Goal: Find specific page/section: Find specific page/section

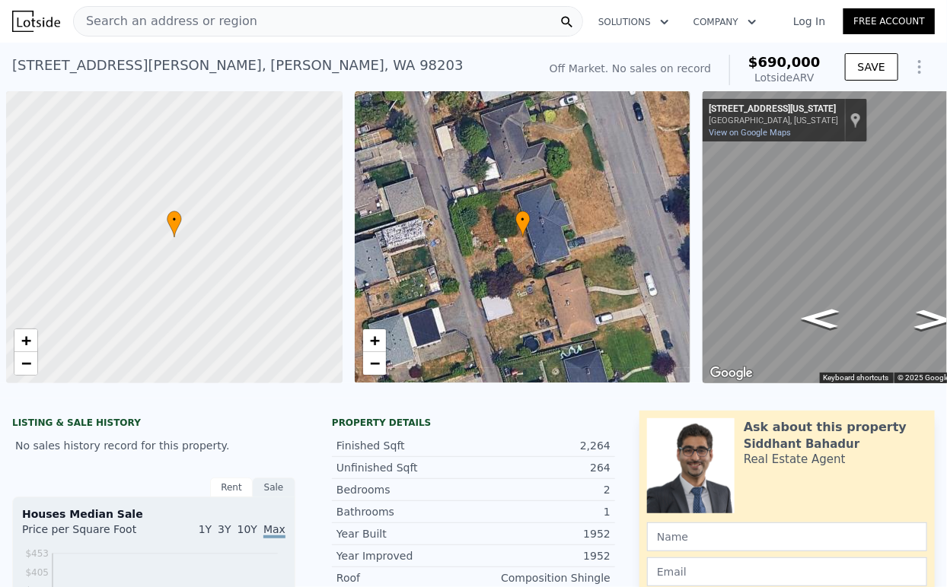
scroll to position [0, 6]
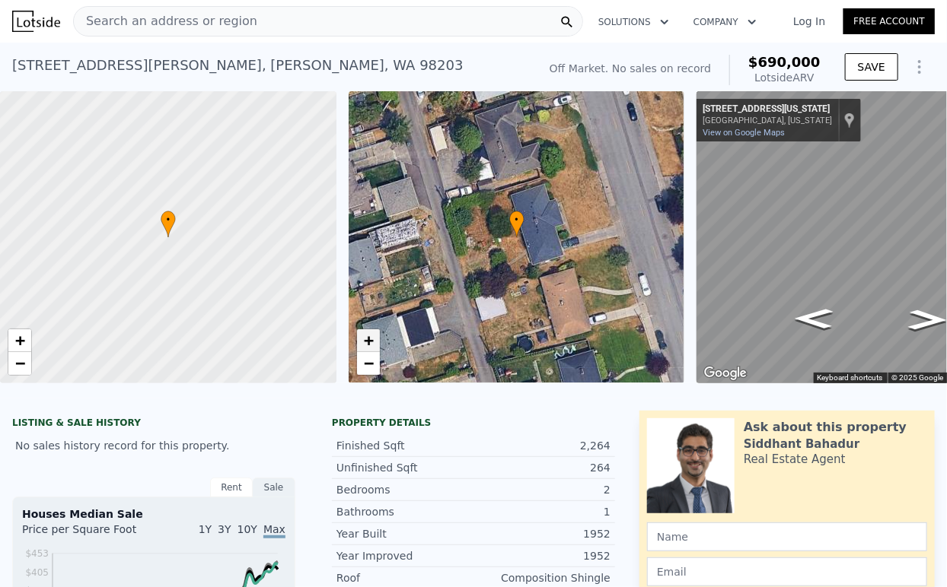
click at [368, 340] on span "+" at bounding box center [368, 340] width 10 height 19
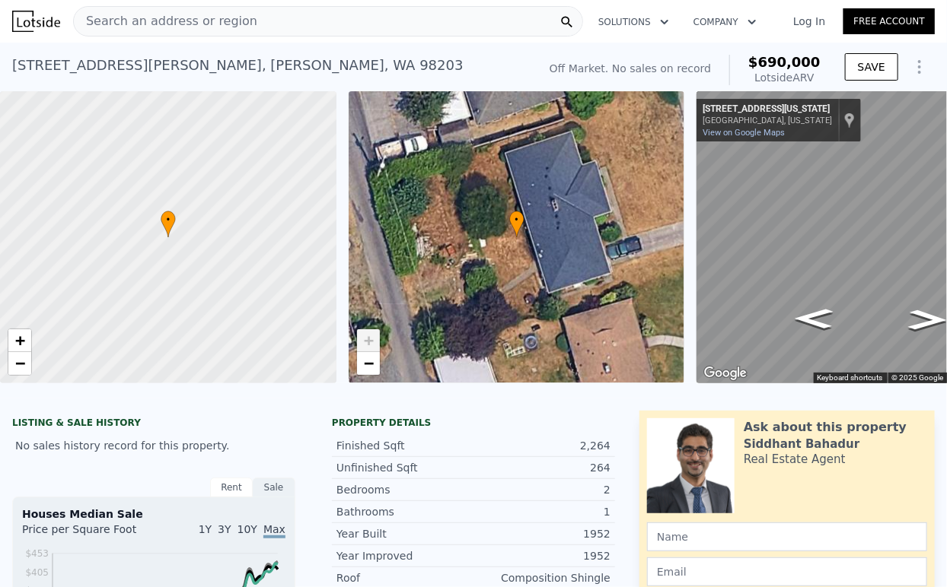
drag, startPoint x: 597, startPoint y: 249, endPoint x: 377, endPoint y: 311, distance: 227.9
click at [377, 311] on div "• + −" at bounding box center [517, 237] width 336 height 292
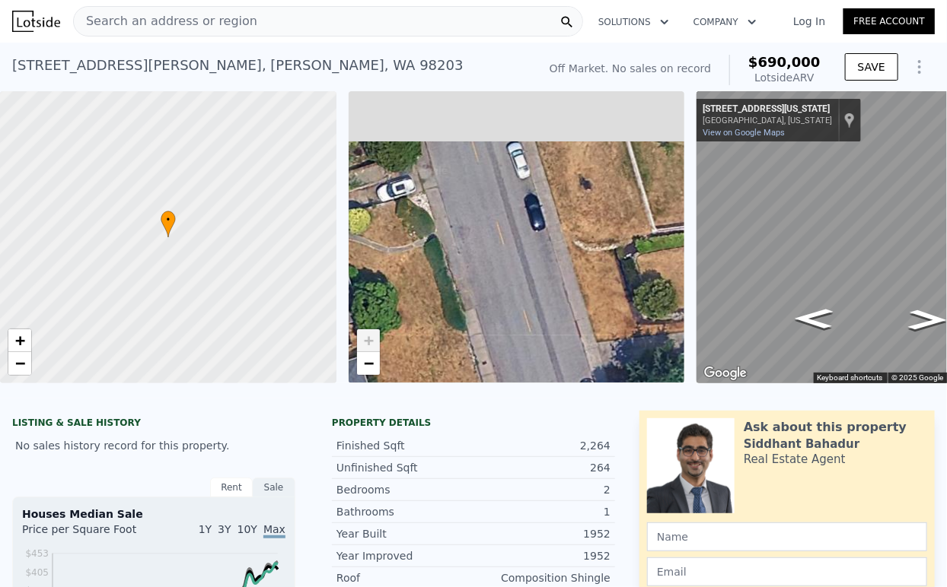
drag, startPoint x: 499, startPoint y: 253, endPoint x: 508, endPoint y: 437, distance: 184.4
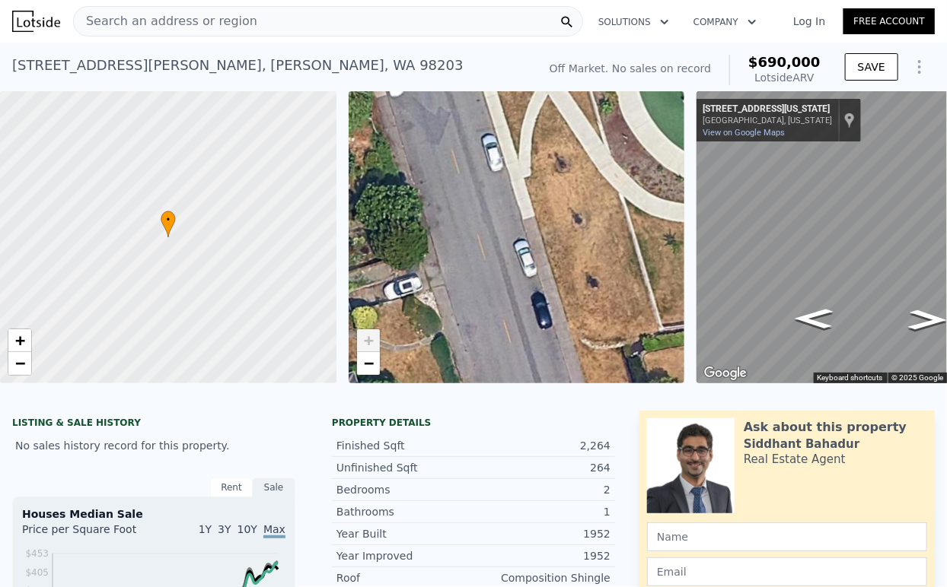
drag, startPoint x: 499, startPoint y: 288, endPoint x: 504, endPoint y: 368, distance: 80.0
click at [504, 368] on div "• + −" at bounding box center [517, 237] width 336 height 292
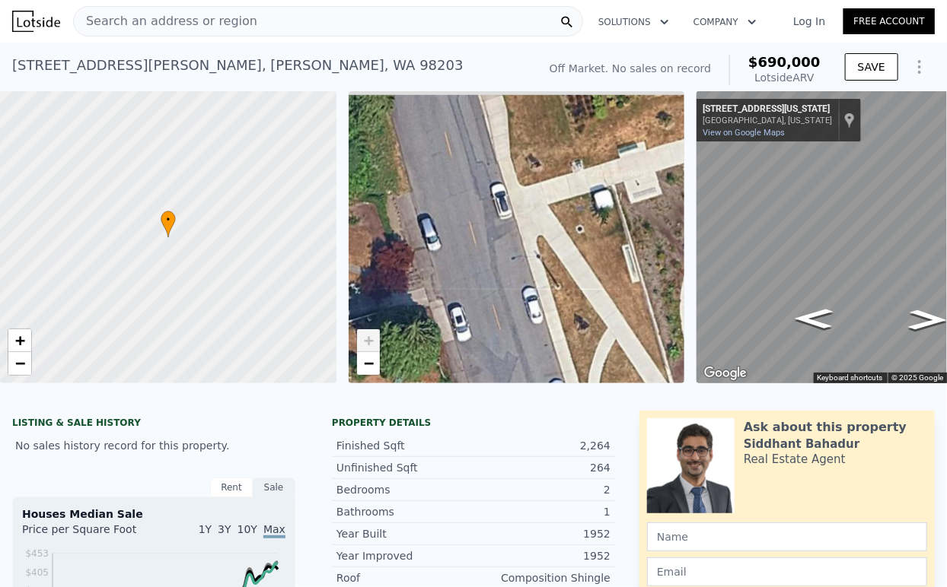
drag, startPoint x: 543, startPoint y: 374, endPoint x: 546, endPoint y: 382, distance: 8.9
click at [546, 382] on div "• + −" at bounding box center [517, 237] width 336 height 292
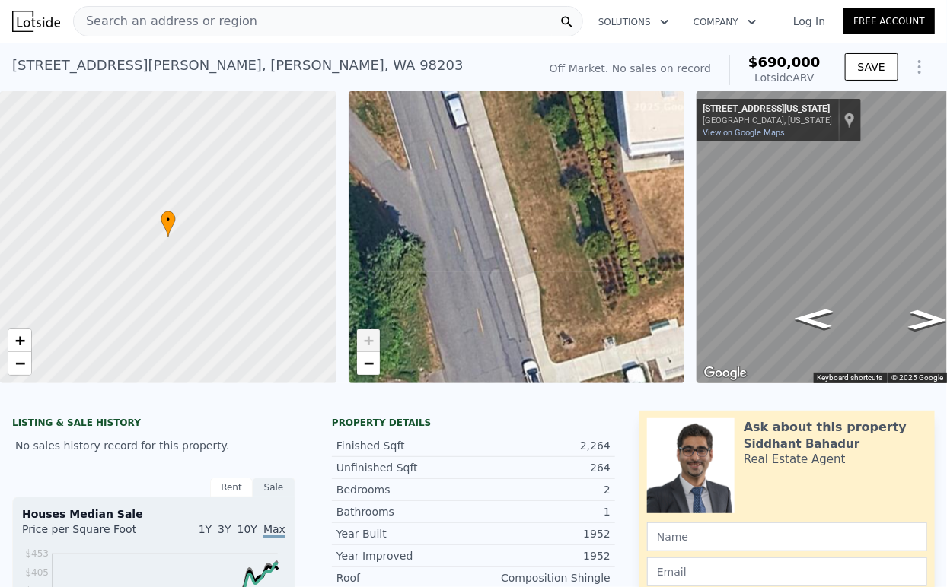
drag, startPoint x: 524, startPoint y: 428, endPoint x: 488, endPoint y: 259, distance: 172.7
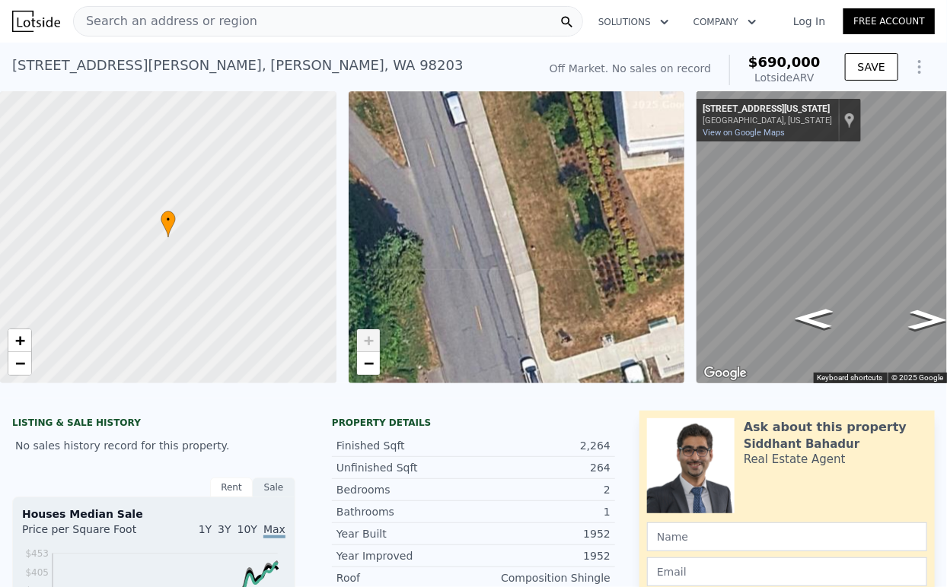
drag, startPoint x: 514, startPoint y: 446, endPoint x: 505, endPoint y: 434, distance: 15.2
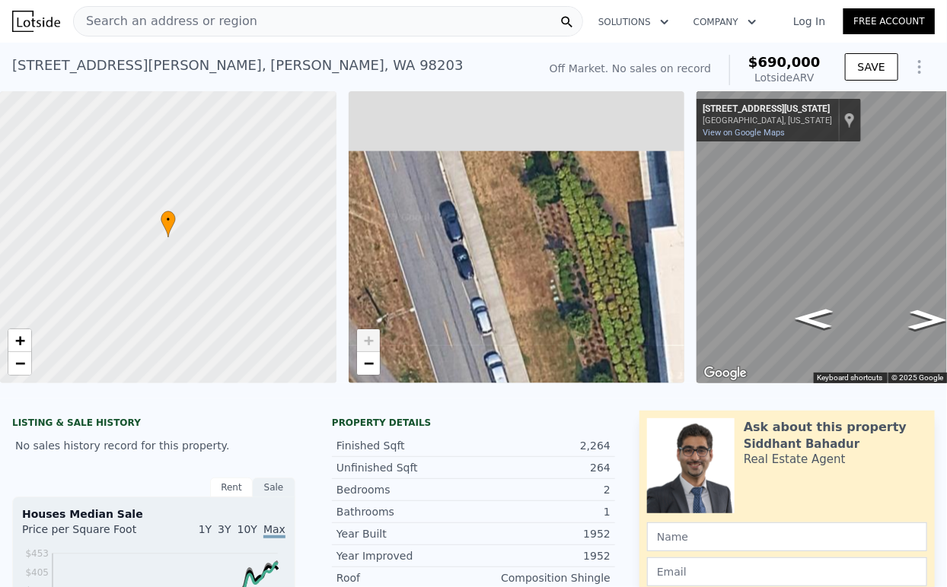
drag, startPoint x: 494, startPoint y: 429, endPoint x: 457, endPoint y: 275, distance: 158.9
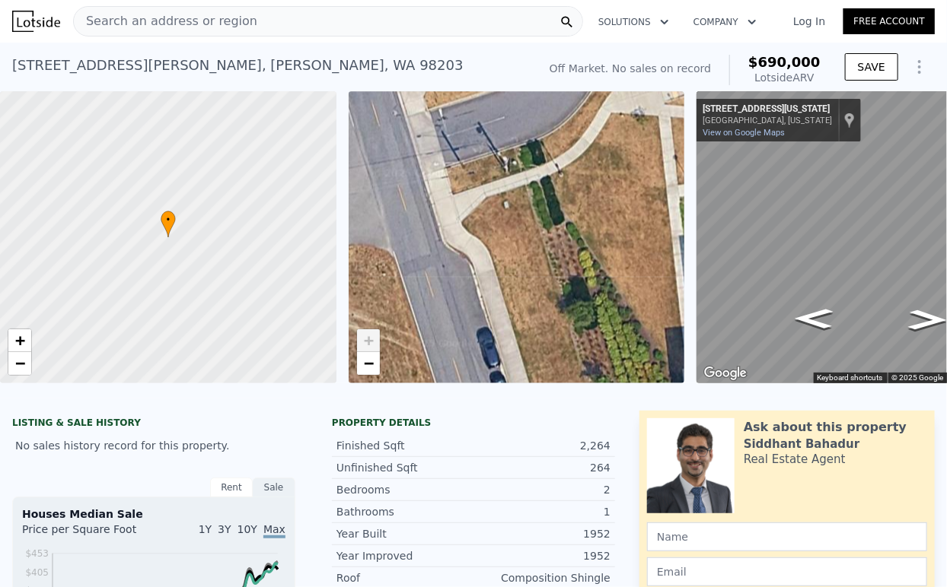
drag, startPoint x: 501, startPoint y: 412, endPoint x: 490, endPoint y: 315, distance: 98.0
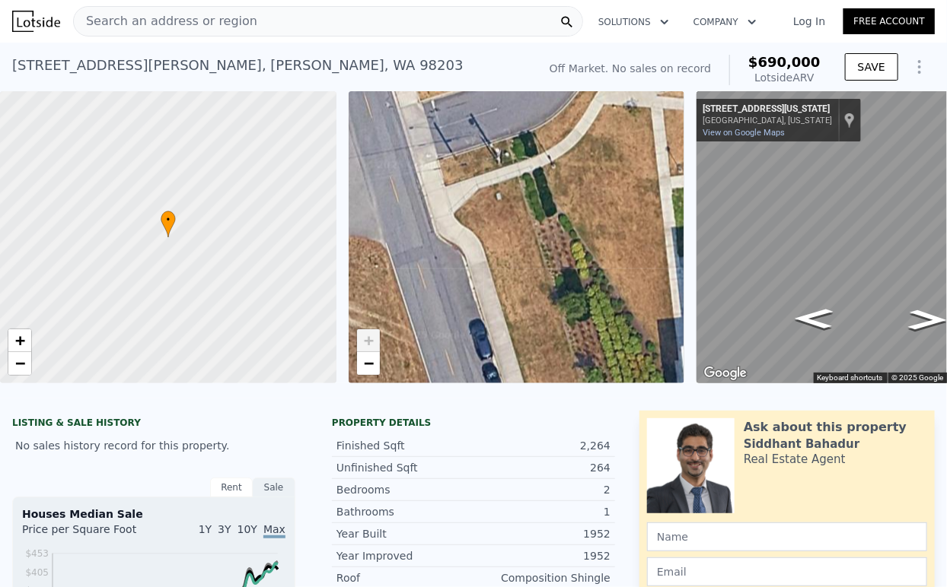
drag, startPoint x: 594, startPoint y: 516, endPoint x: 591, endPoint y: 508, distance: 8.9
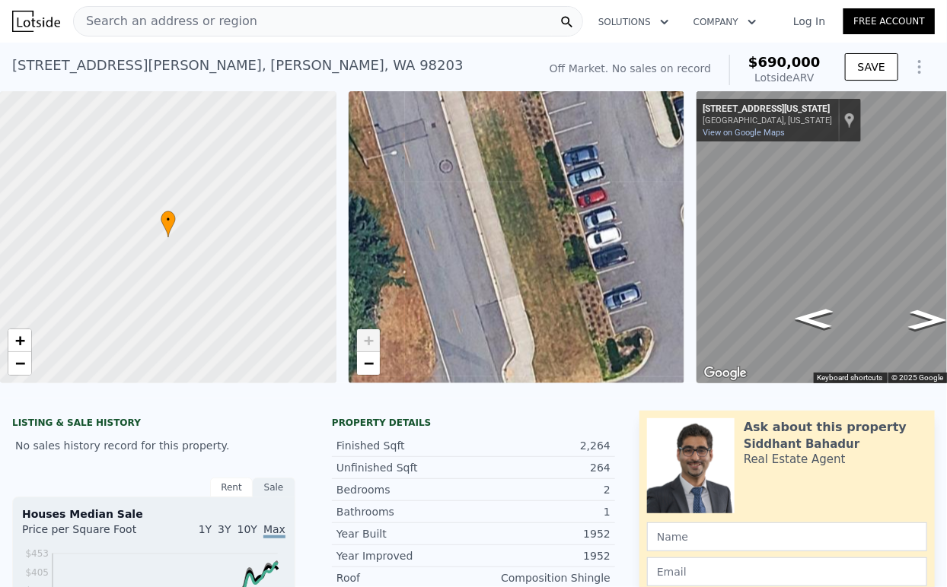
drag, startPoint x: 537, startPoint y: 365, endPoint x: 557, endPoint y: 451, distance: 88.2
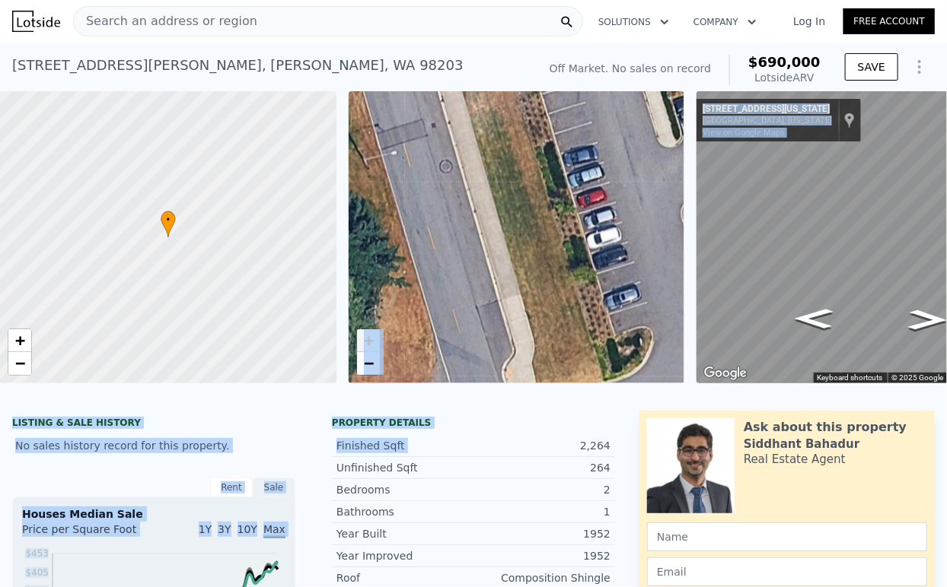
drag, startPoint x: 557, startPoint y: 454, endPoint x: 470, endPoint y: 270, distance: 203.2
click at [363, 369] on span "−" at bounding box center [368, 363] width 10 height 19
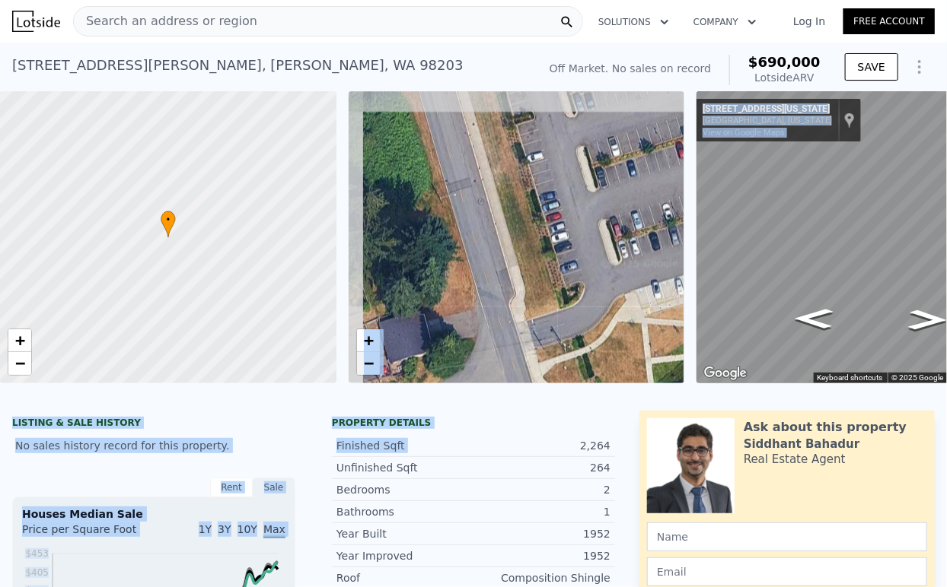
click at [364, 360] on span "−" at bounding box center [368, 363] width 10 height 19
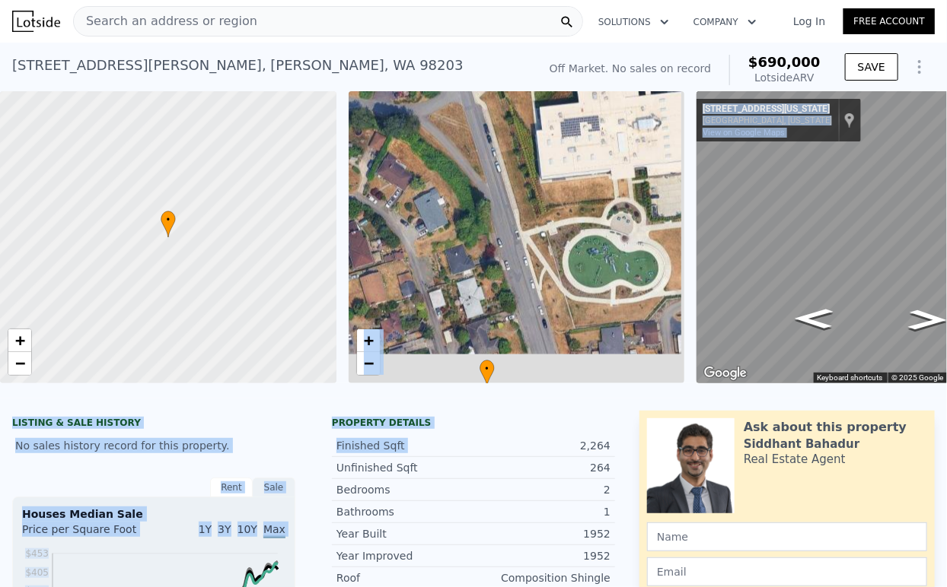
drag, startPoint x: 537, startPoint y: 310, endPoint x: 482, endPoint y: 91, distance: 226.6
click at [484, 91] on div "• + −" at bounding box center [517, 237] width 336 height 292
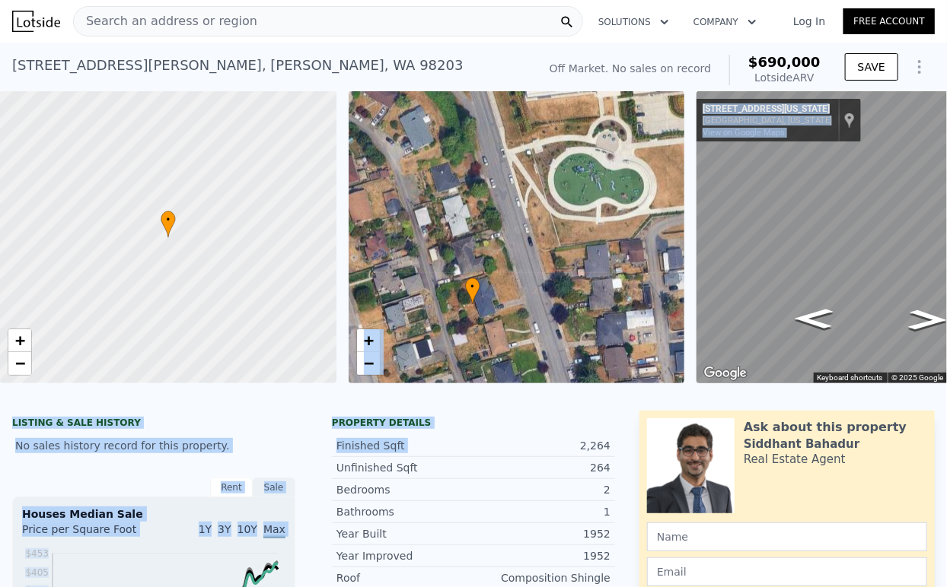
drag, startPoint x: 529, startPoint y: 229, endPoint x: 487, endPoint y: 99, distance: 136.7
click at [487, 99] on div "• + −" at bounding box center [517, 237] width 336 height 292
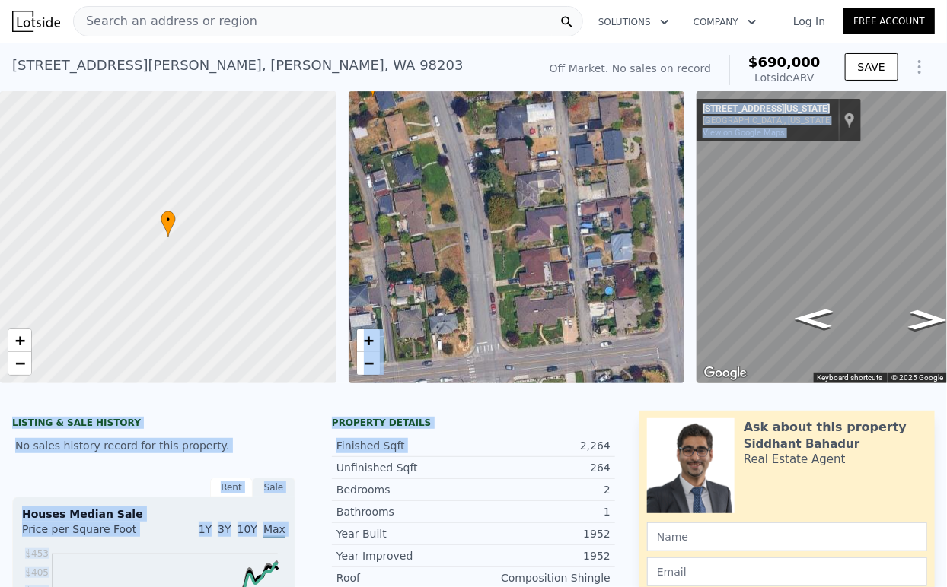
click at [483, 174] on div "• + −" at bounding box center [517, 237] width 336 height 292
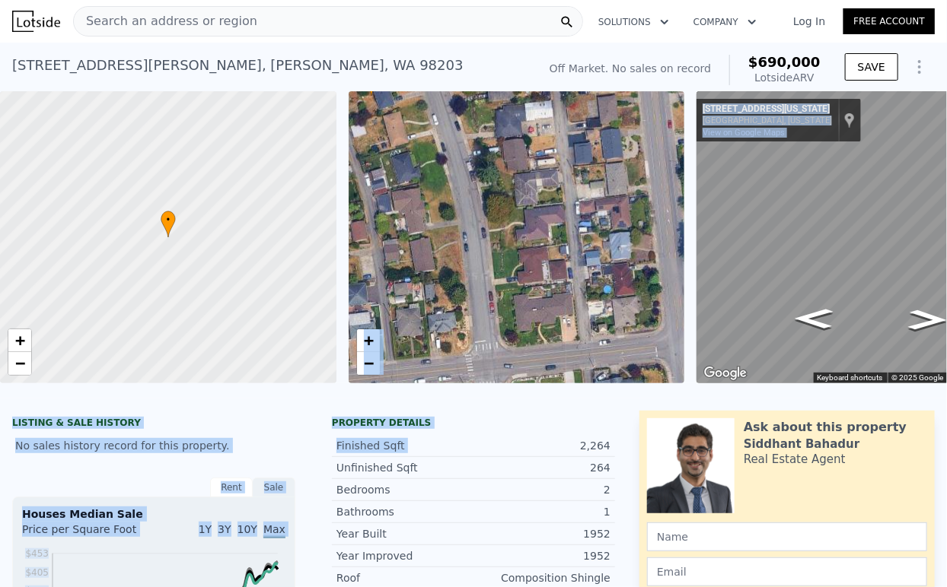
click at [648, 315] on div "• + − • + − ← Move left → Move right ↑ Move up ↓ Move down + Zoom in - Zoom out…" at bounding box center [473, 237] width 947 height 292
click at [668, 315] on div "• + − • + − ← Move left → Move right ↑ Move up ↓ Move down + Zoom in - Zoom out…" at bounding box center [473, 237] width 947 height 292
drag, startPoint x: 836, startPoint y: 305, endPoint x: 1068, endPoint y: 290, distance: 232.6
click at [946, 290] on html "Search an address or region Solutions Company Open main menu Log In Free Accoun…" at bounding box center [473, 293] width 947 height 587
click at [946, 291] on html "Search an address or region Solutions Company Open main menu Log In Free Accoun…" at bounding box center [473, 293] width 947 height 587
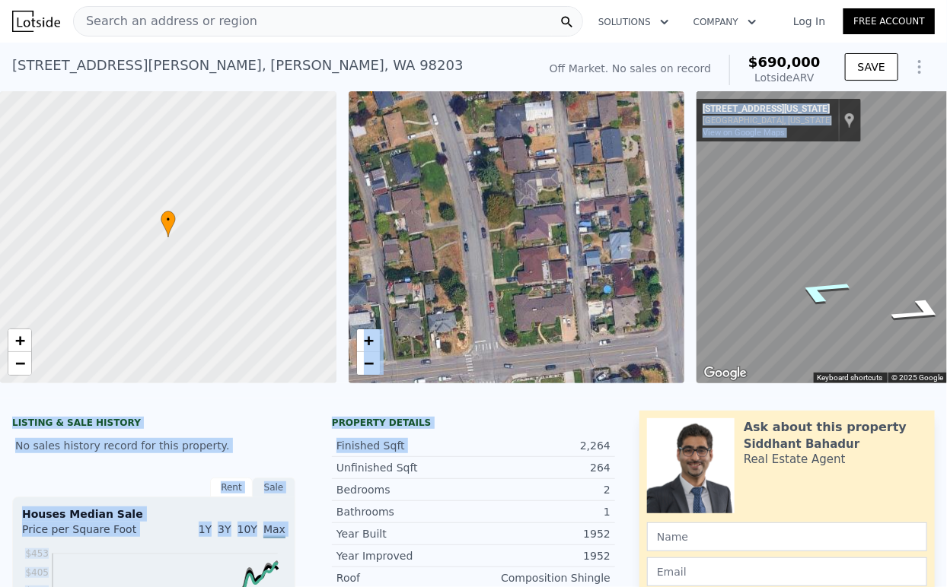
click at [946, 304] on html "Search an address or region Solutions Company Open main menu Log In Free Accoun…" at bounding box center [473, 293] width 947 height 587
click at [657, 304] on div "• + − • + − ← Move left → Move right ↑ Move up ↓ Move down + Zoom in - Zoom out…" at bounding box center [473, 237] width 947 height 292
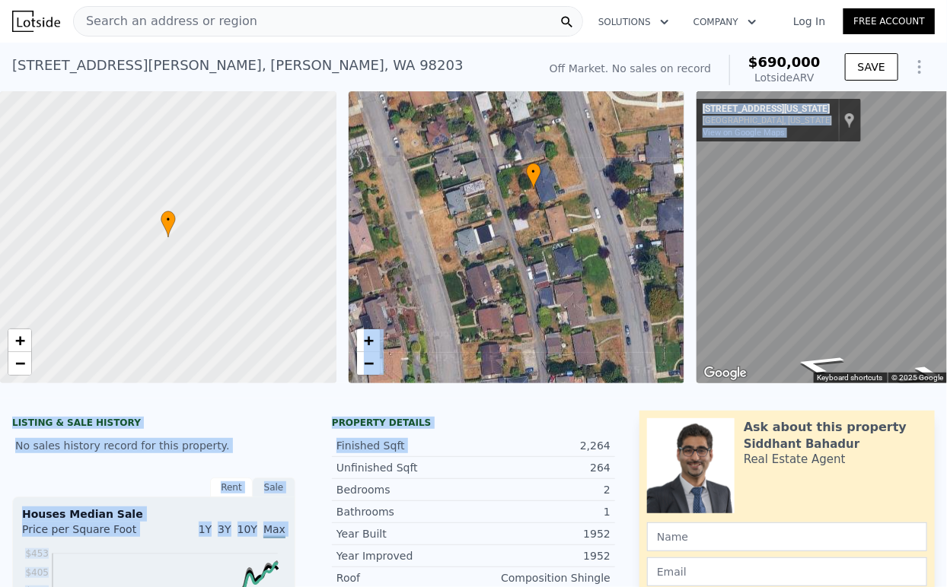
drag, startPoint x: 453, startPoint y: 297, endPoint x: 615, endPoint y: 390, distance: 187.2
click at [615, 384] on div "• + − • + − ← Move left → Move right ↑ Move up ↓ Move down + Zoom in - Zoom out…" at bounding box center [473, 237] width 947 height 292
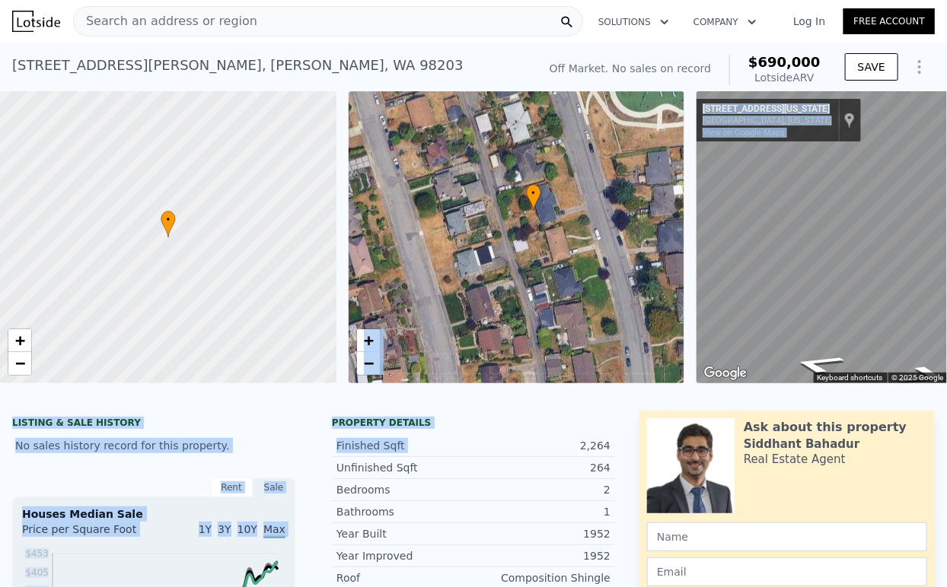
drag, startPoint x: 587, startPoint y: 228, endPoint x: 584, endPoint y: 238, distance: 10.9
click at [584, 238] on div "• + −" at bounding box center [517, 237] width 336 height 292
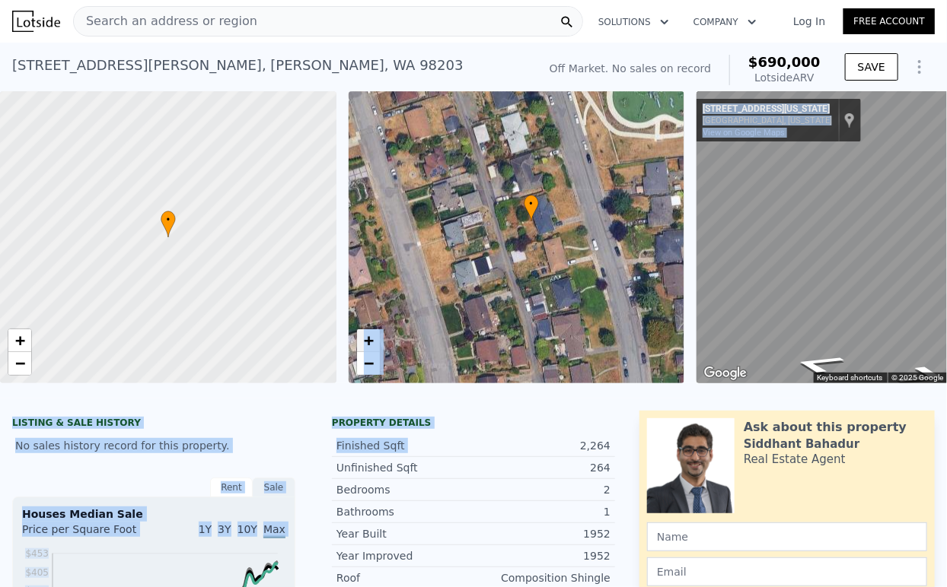
click at [377, 346] on link "+" at bounding box center [368, 340] width 23 height 23
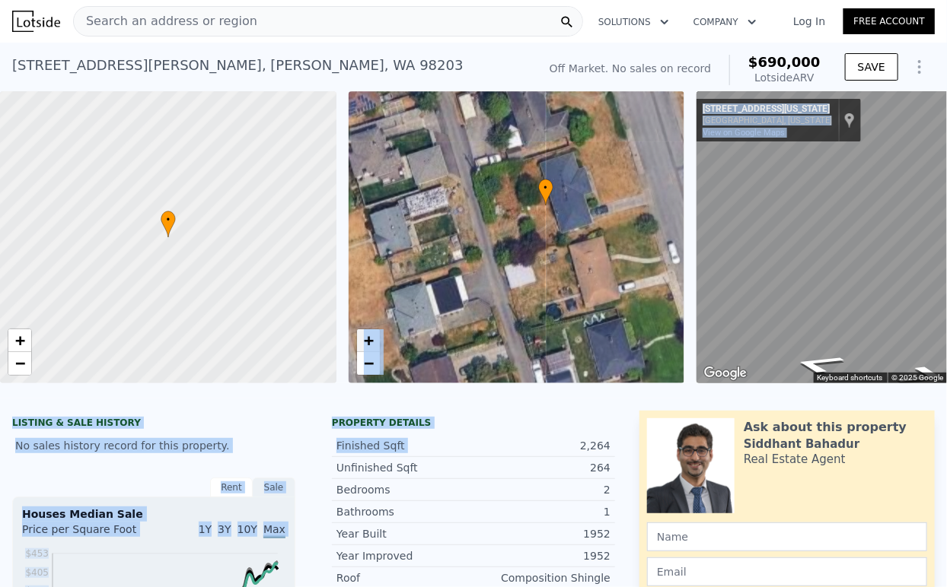
click at [376, 346] on link "+" at bounding box center [368, 340] width 23 height 23
click at [365, 339] on span "+" at bounding box center [368, 340] width 10 height 19
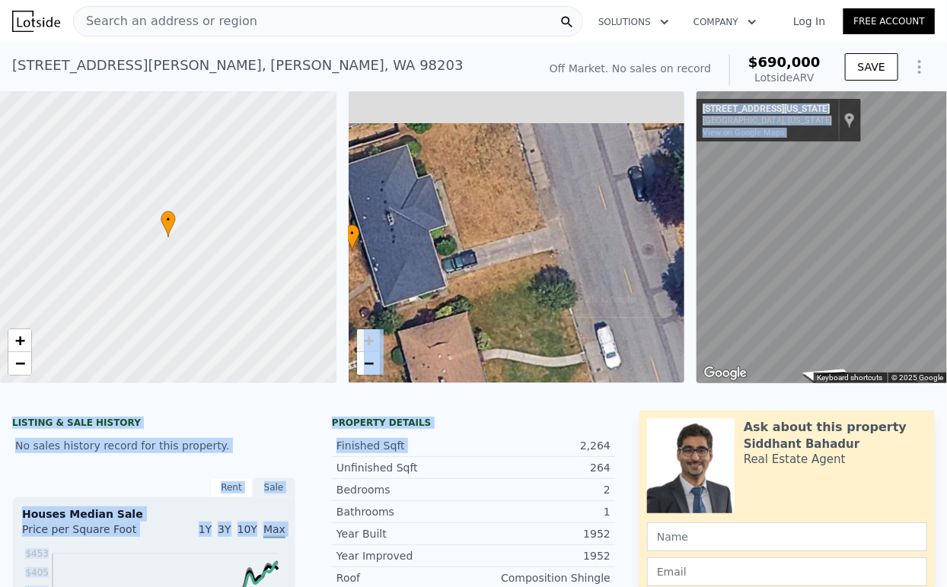
drag, startPoint x: 622, startPoint y: 209, endPoint x: 603, endPoint y: 247, distance: 42.5
click at [396, 291] on div "• + −" at bounding box center [517, 237] width 336 height 292
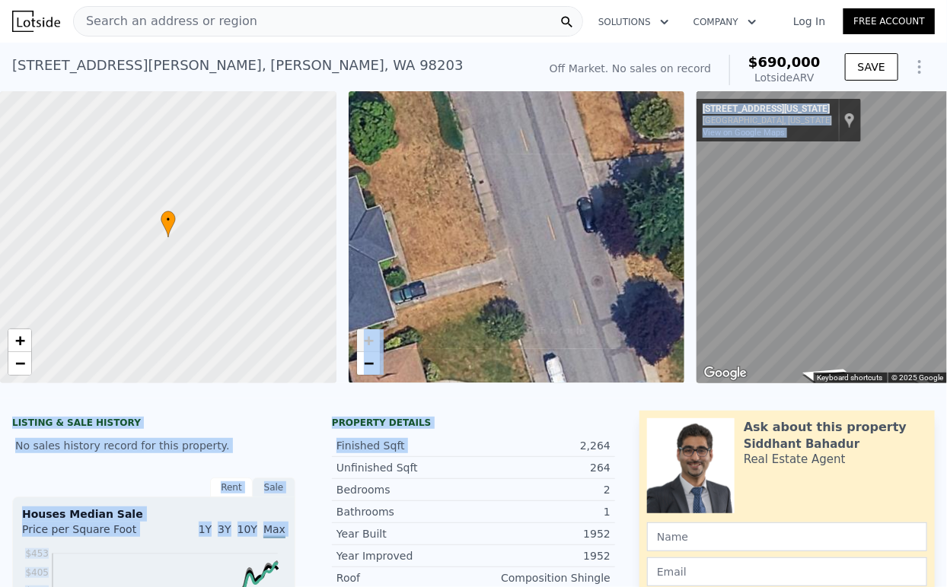
drag, startPoint x: 589, startPoint y: 242, endPoint x: 542, endPoint y: 269, distance: 54.2
click at [542, 269] on div "• + −" at bounding box center [517, 237] width 336 height 292
click at [374, 374] on link "−" at bounding box center [368, 363] width 23 height 23
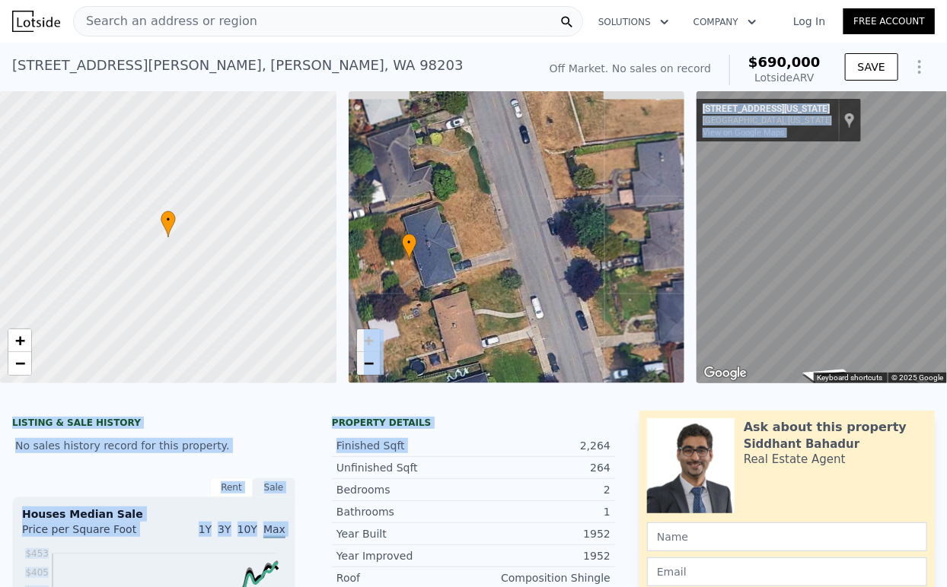
click at [371, 367] on span "−" at bounding box center [368, 363] width 10 height 19
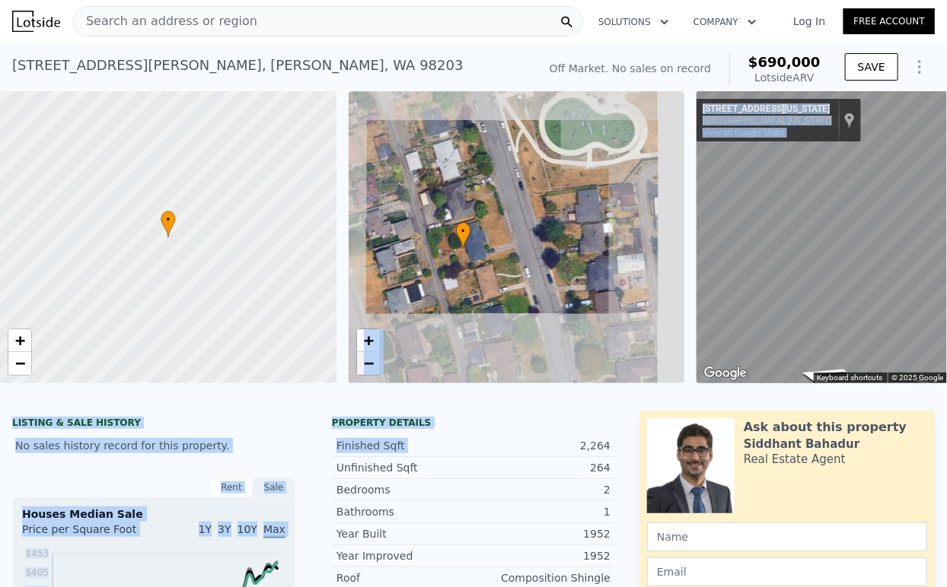
click at [371, 367] on span "−" at bounding box center [368, 363] width 10 height 19
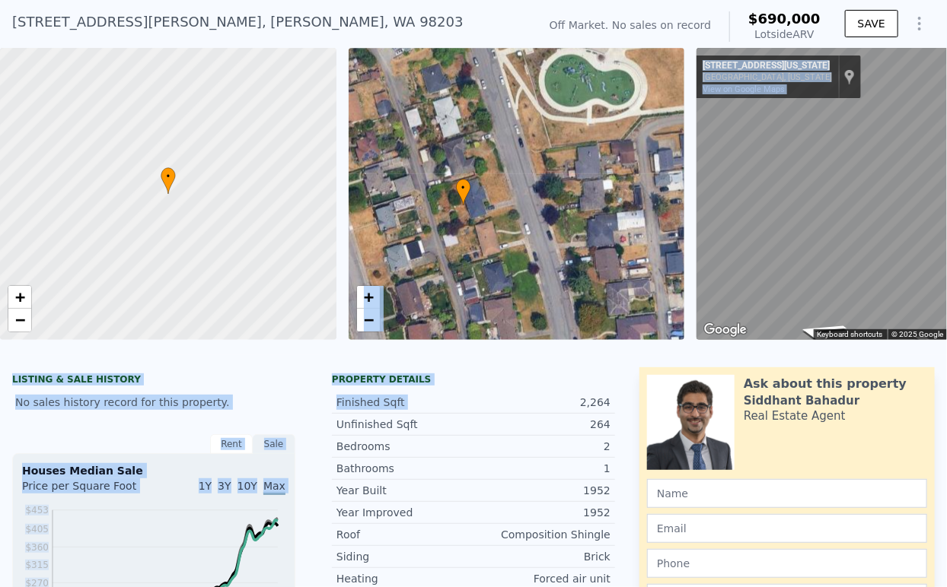
scroll to position [5, 0]
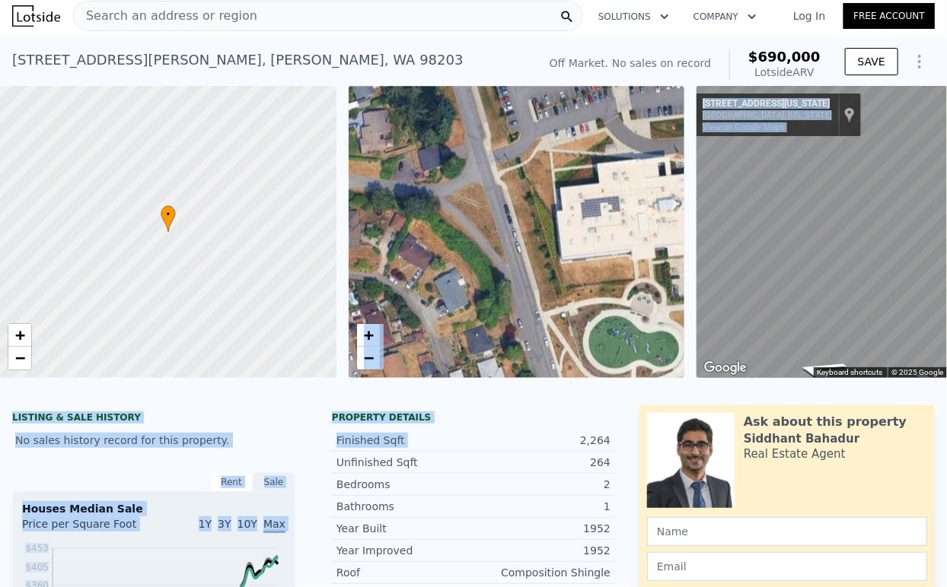
drag, startPoint x: 517, startPoint y: 193, endPoint x: 552, endPoint y: 431, distance: 240.0
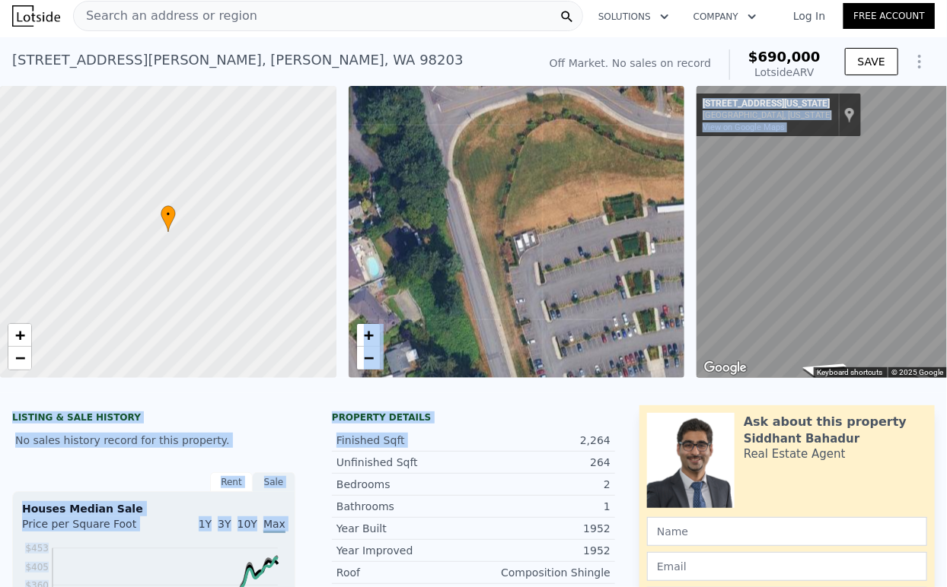
drag, startPoint x: 580, startPoint y: 157, endPoint x: 546, endPoint y: 197, distance: 52.9
click at [546, 200] on div "• + −" at bounding box center [517, 232] width 336 height 292
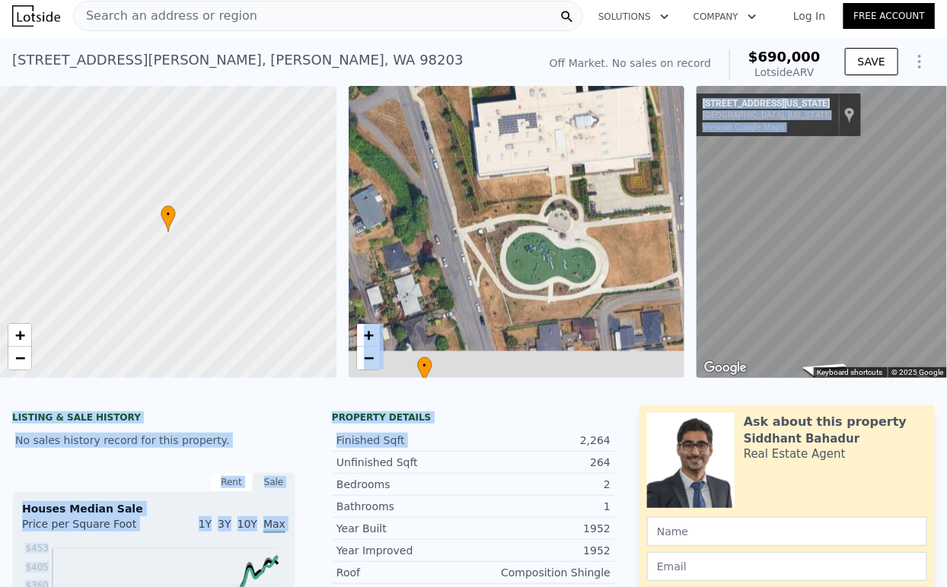
drag, startPoint x: 537, startPoint y: 338, endPoint x: 488, endPoint y: 149, distance: 195.1
click at [492, 177] on div "• + −" at bounding box center [517, 232] width 336 height 292
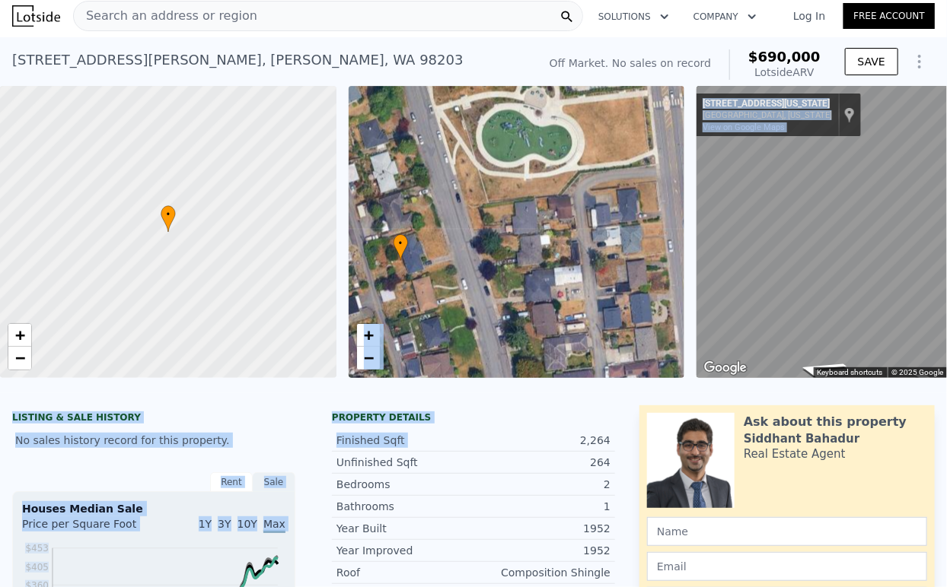
drag, startPoint x: 505, startPoint y: 236, endPoint x: 541, endPoint y: 74, distance: 166.0
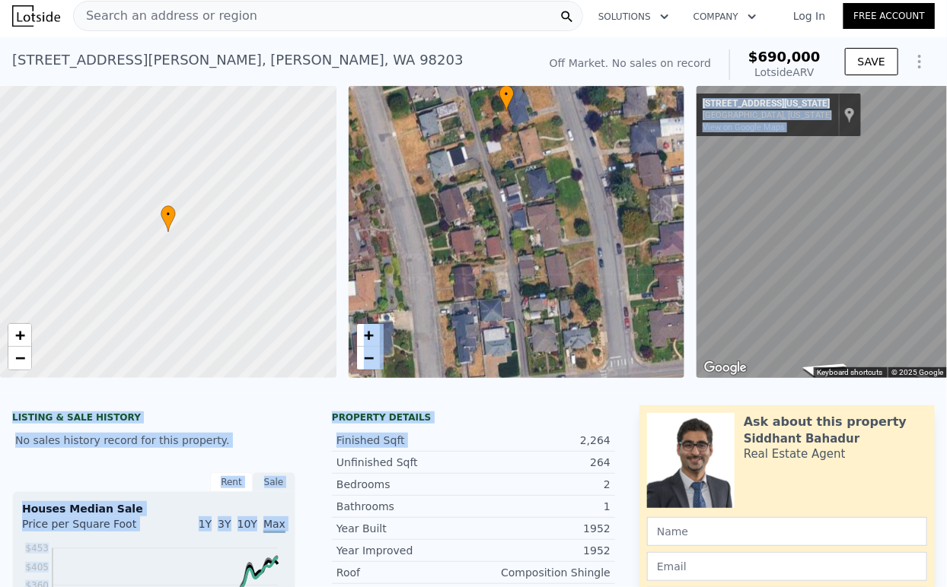
drag, startPoint x: 549, startPoint y: 180, endPoint x: 624, endPoint y: 229, distance: 90.1
click at [624, 229] on div "• + −" at bounding box center [517, 232] width 336 height 292
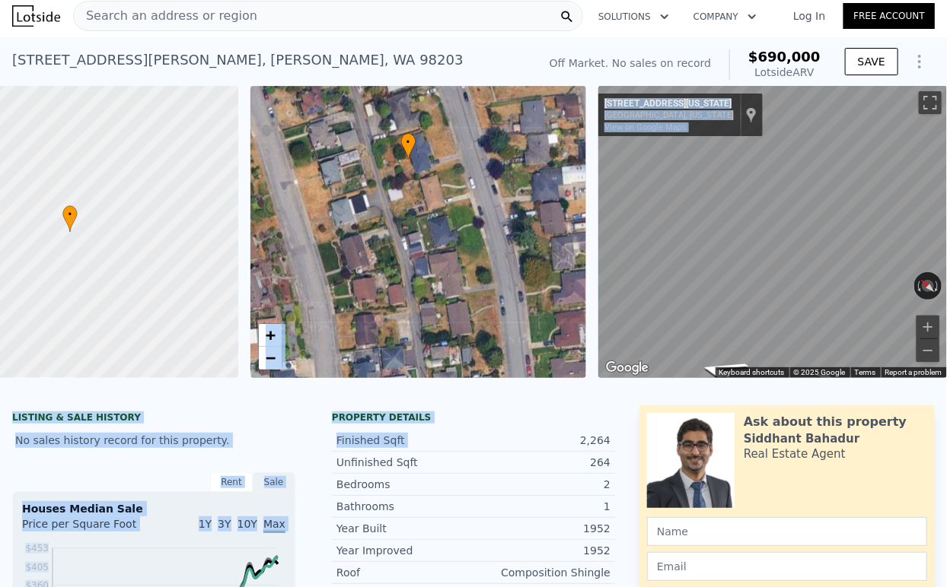
click at [450, 290] on div "• + −" at bounding box center [418, 232] width 336 height 292
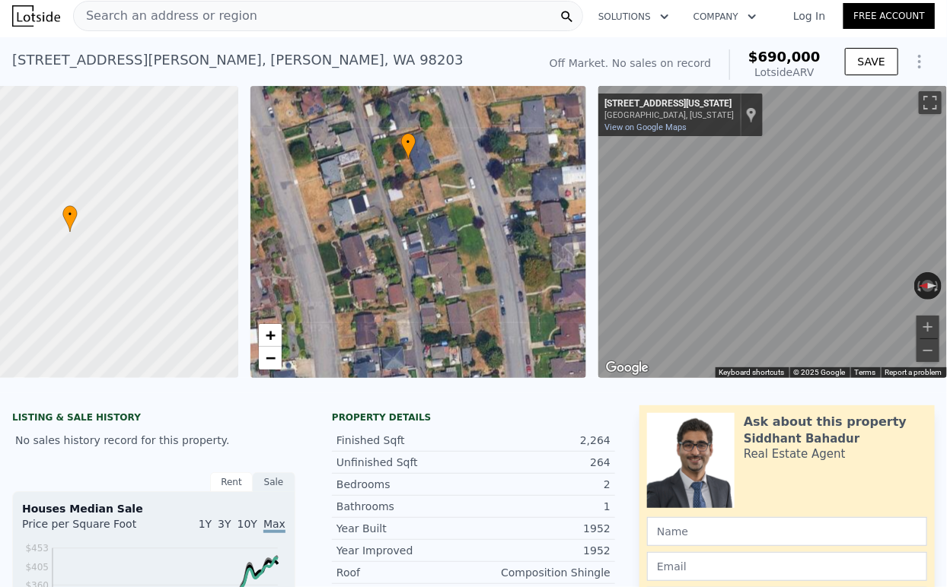
click at [522, 275] on div "• + − • + − ← Move left → Move right ↑ Move up ↓ Move down + Zoom in - Zoom out…" at bounding box center [473, 232] width 947 height 292
click at [946, 282] on html "Search an address or region Solutions Company Open main menu Log In Free Accoun…" at bounding box center [473, 293] width 947 height 587
click at [578, 288] on div "• + − • + − ← Move left → Move right ↑ Move up ↓ Move down + Zoom in - Zoom out…" at bounding box center [473, 232] width 947 height 292
click at [480, 291] on div "• + − • + − ← Move left → Move right ↑ Move up ↓ Move down + Zoom in - Zoom out…" at bounding box center [473, 232] width 947 height 292
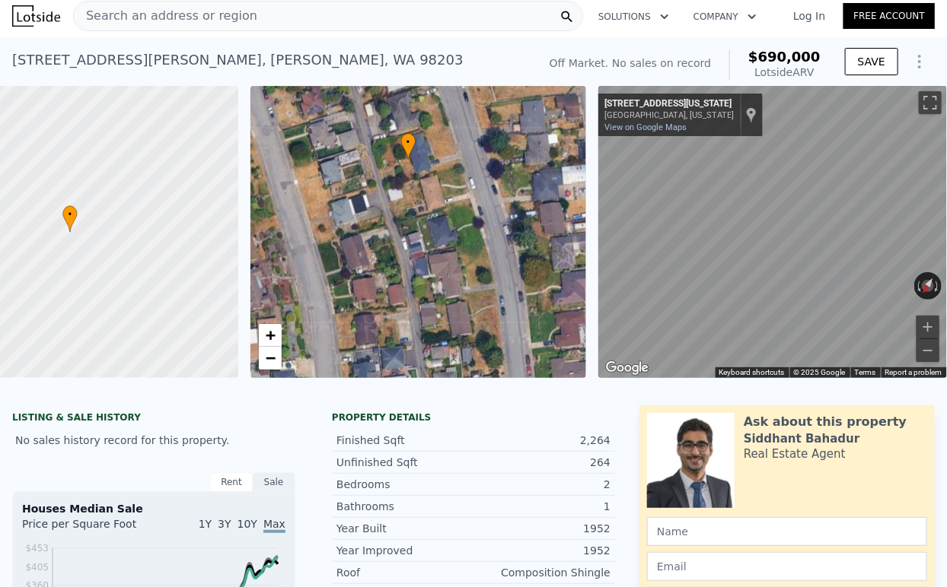
click at [530, 293] on div "• + − • + − ← Move left → Move right ↑ Move up ↓ Move down + Zoom in - Zoom out…" at bounding box center [473, 232] width 947 height 292
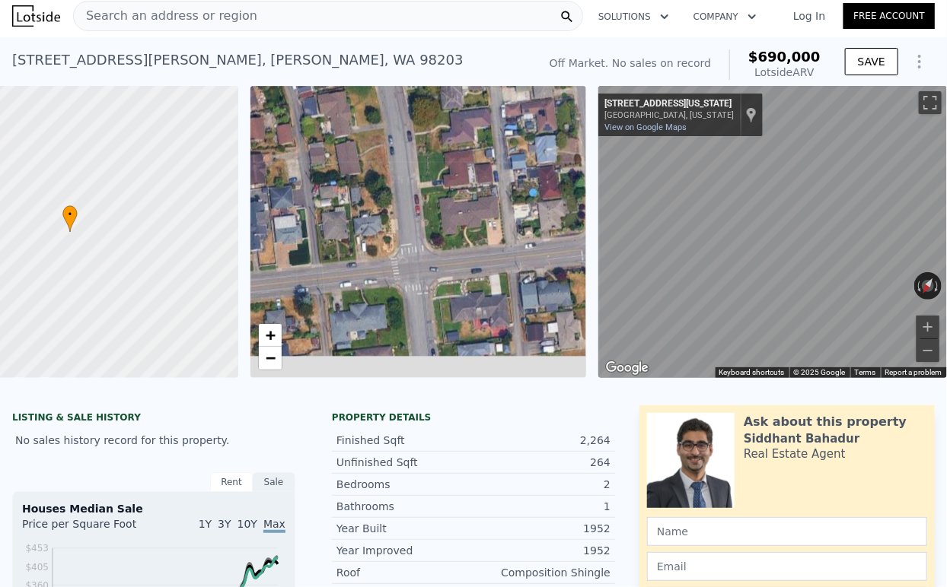
drag, startPoint x: 389, startPoint y: 285, endPoint x: 277, endPoint y: 116, distance: 202.0
click at [277, 116] on div "• + −" at bounding box center [418, 232] width 336 height 292
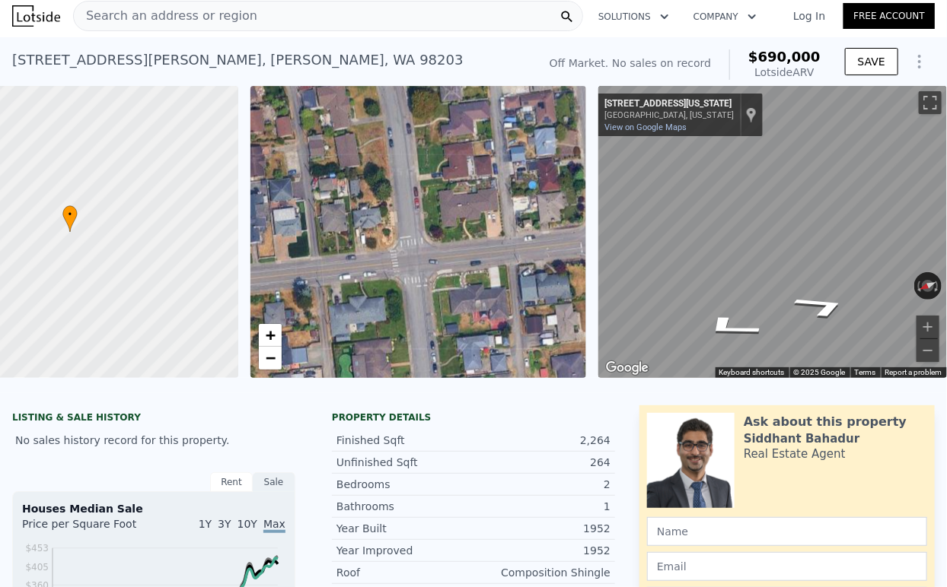
click at [946, 260] on html "Search an address or region Solutions Company Open main menu Log In Free Accoun…" at bounding box center [473, 293] width 947 height 587
click at [844, 290] on div "← Move left → Move right ↑ Move up ↓ Move down + Zoom in - Zoom out [STREET_ADD…" at bounding box center [772, 232] width 349 height 292
click at [921, 275] on div "← Move left → Move right ↑ Move up ↓ Move down + Zoom in - Zoom out [STREET_ADD…" at bounding box center [772, 232] width 349 height 292
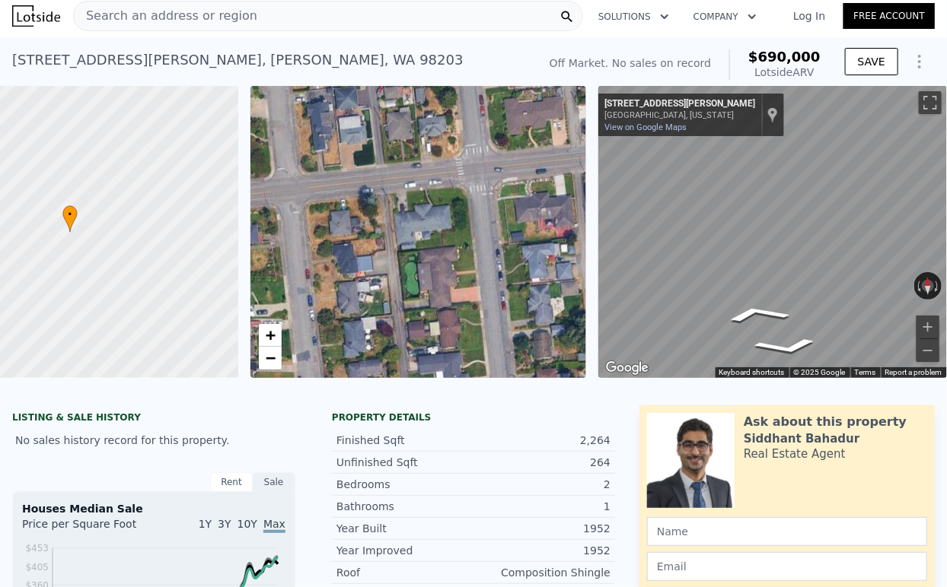
drag, startPoint x: 384, startPoint y: 284, endPoint x: 447, endPoint y: 187, distance: 115.0
click at [450, 190] on div "• + −" at bounding box center [418, 232] width 336 height 292
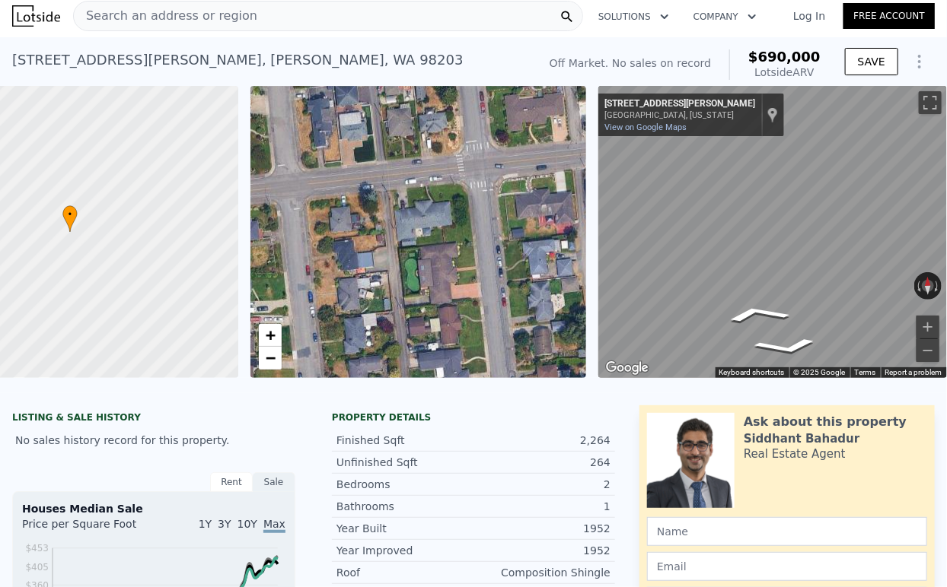
drag, startPoint x: 466, startPoint y: 279, endPoint x: 455, endPoint y: 228, distance: 52.1
click at [455, 228] on div "• + −" at bounding box center [418, 232] width 336 height 292
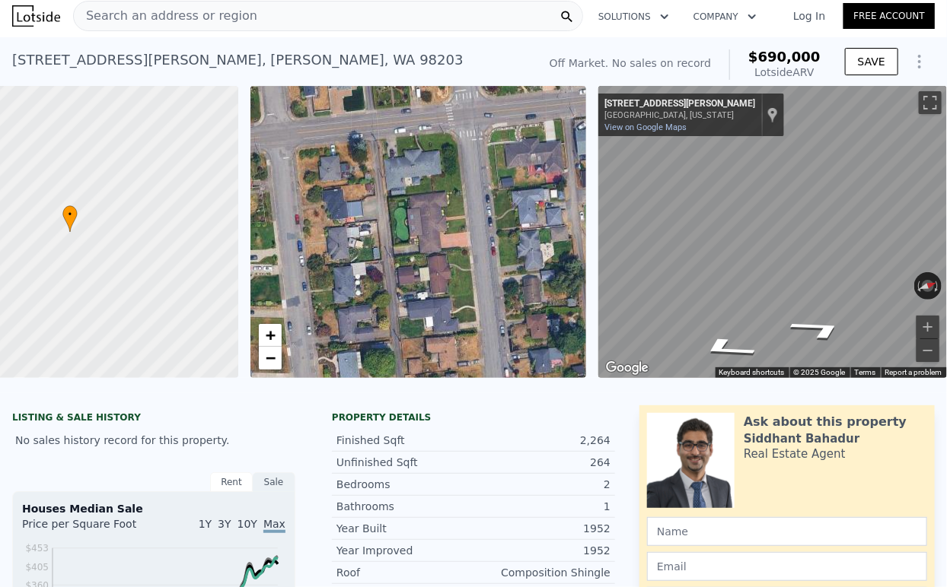
click at [946, 257] on html "Search an address or region Solutions Company Open main menu Log In Free Accoun…" at bounding box center [473, 293] width 947 height 587
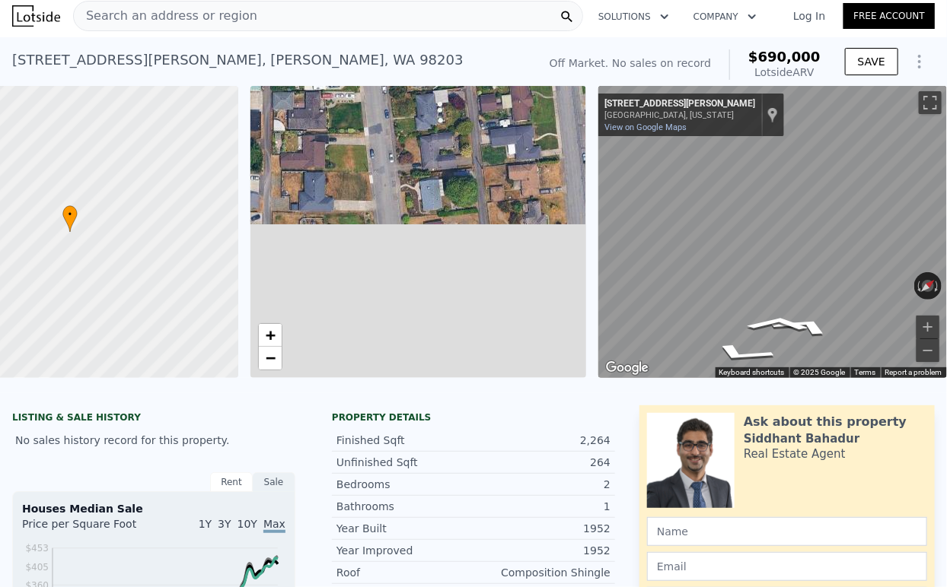
drag, startPoint x: 374, startPoint y: 279, endPoint x: 457, endPoint y: 106, distance: 191.3
click at [457, 106] on div "• + −" at bounding box center [418, 232] width 336 height 292
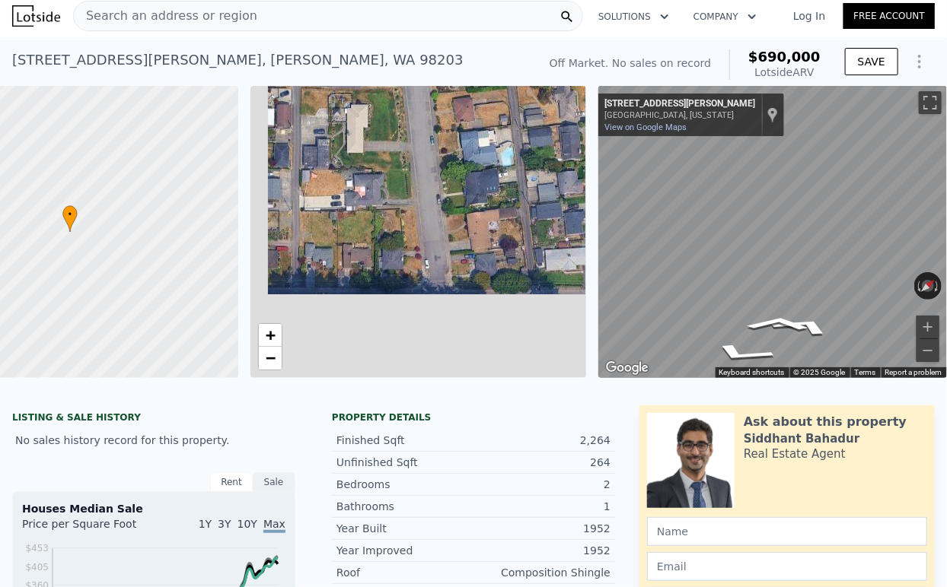
drag, startPoint x: 450, startPoint y: 250, endPoint x: 479, endPoint y: 126, distance: 127.4
click at [479, 126] on div "• + −" at bounding box center [418, 232] width 336 height 292
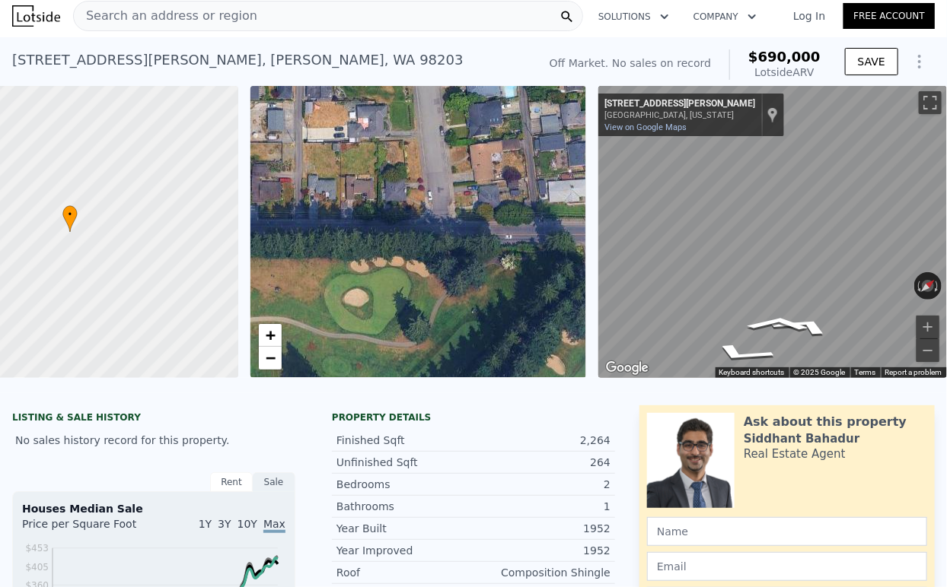
drag, startPoint x: 484, startPoint y: 218, endPoint x: 487, endPoint y: 149, distance: 69.3
click at [487, 149] on div "• + −" at bounding box center [418, 232] width 336 height 292
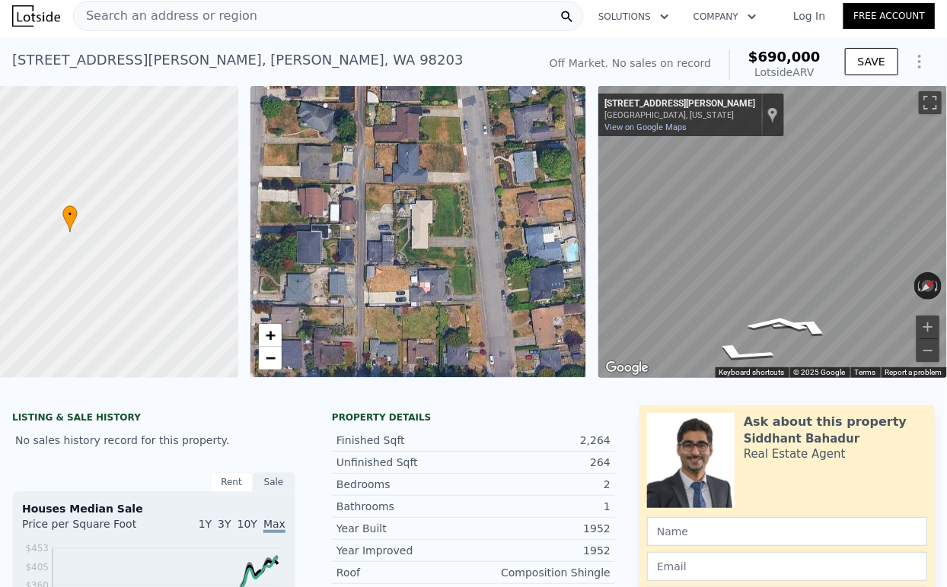
drag, startPoint x: 487, startPoint y: 149, endPoint x: 470, endPoint y: 254, distance: 106.3
click at [548, 316] on div "• + −" at bounding box center [418, 232] width 336 height 292
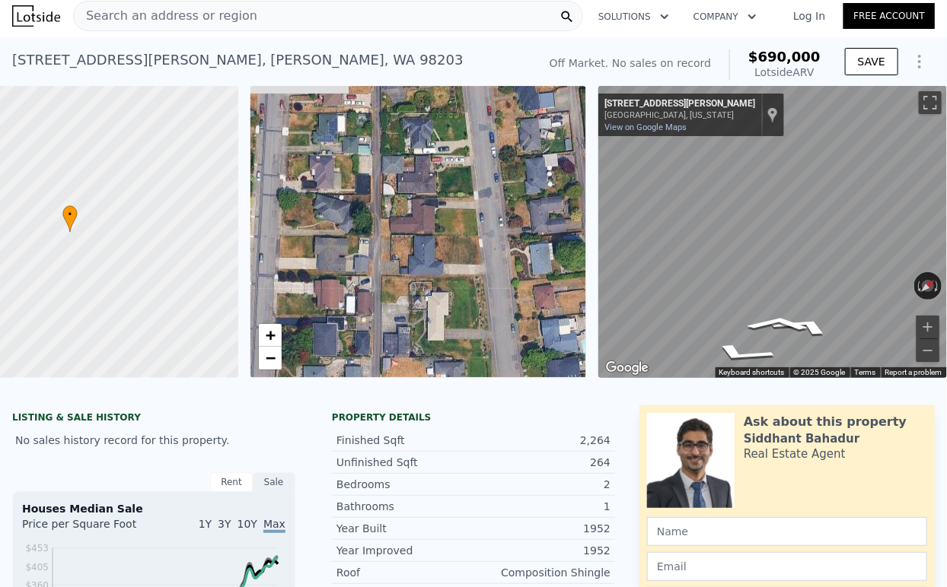
drag, startPoint x: 434, startPoint y: 236, endPoint x: 450, endPoint y: 333, distance: 98.1
click at [450, 333] on div "• + −" at bounding box center [418, 232] width 336 height 292
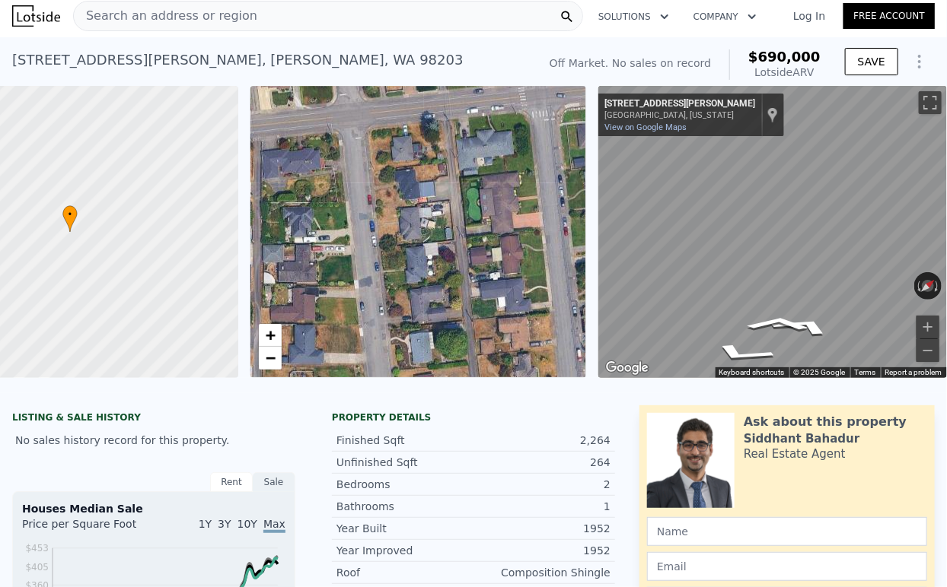
drag, startPoint x: 473, startPoint y: 229, endPoint x: 350, endPoint y: 308, distance: 145.9
click at [350, 308] on div "• + −" at bounding box center [418, 232] width 336 height 292
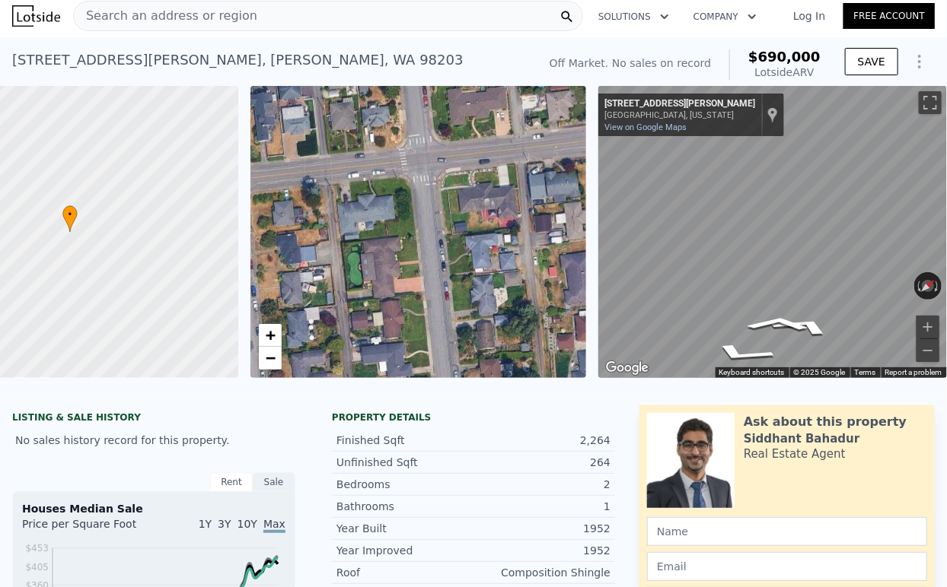
drag, startPoint x: 490, startPoint y: 183, endPoint x: 371, endPoint y: 248, distance: 135.2
click at [371, 248] on div "• + −" at bounding box center [418, 232] width 336 height 292
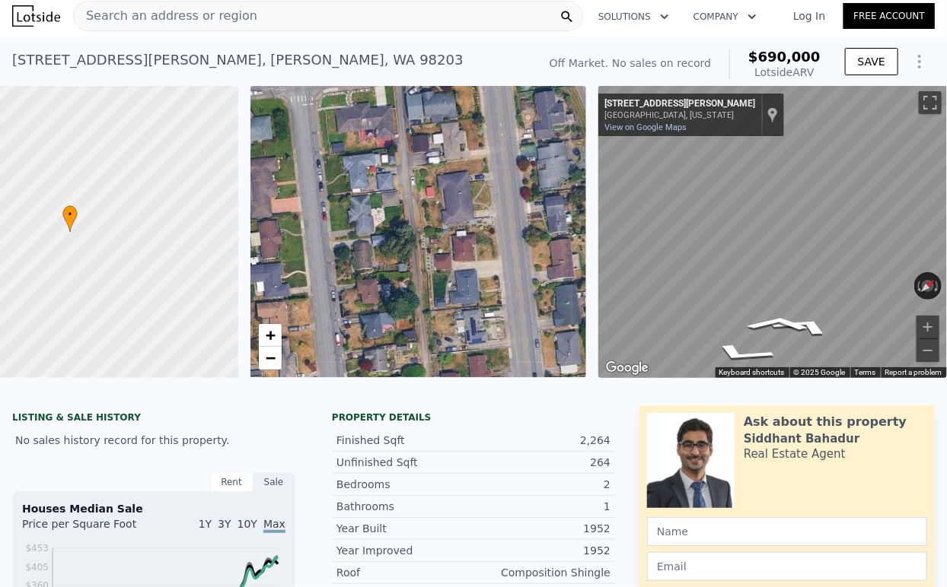
drag, startPoint x: 511, startPoint y: 274, endPoint x: 388, endPoint y: 194, distance: 146.3
click at [388, 194] on div "• + −" at bounding box center [418, 232] width 336 height 292
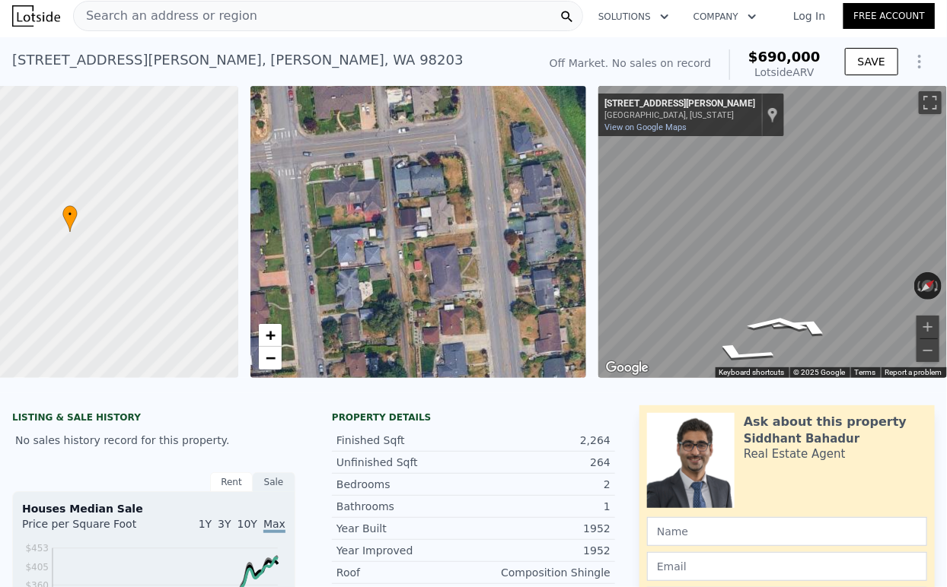
drag, startPoint x: 431, startPoint y: 237, endPoint x: 388, endPoint y: 358, distance: 128.5
click at [389, 358] on div "• + −" at bounding box center [418, 232] width 336 height 292
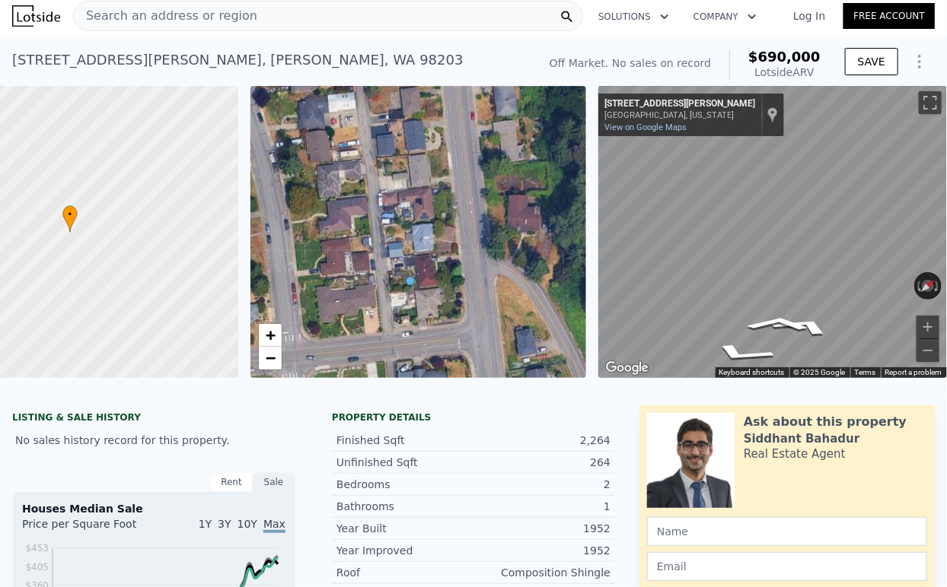
drag, startPoint x: 460, startPoint y: 294, endPoint x: 454, endPoint y: 350, distance: 56.0
click at [458, 351] on div "• + −" at bounding box center [418, 232] width 336 height 292
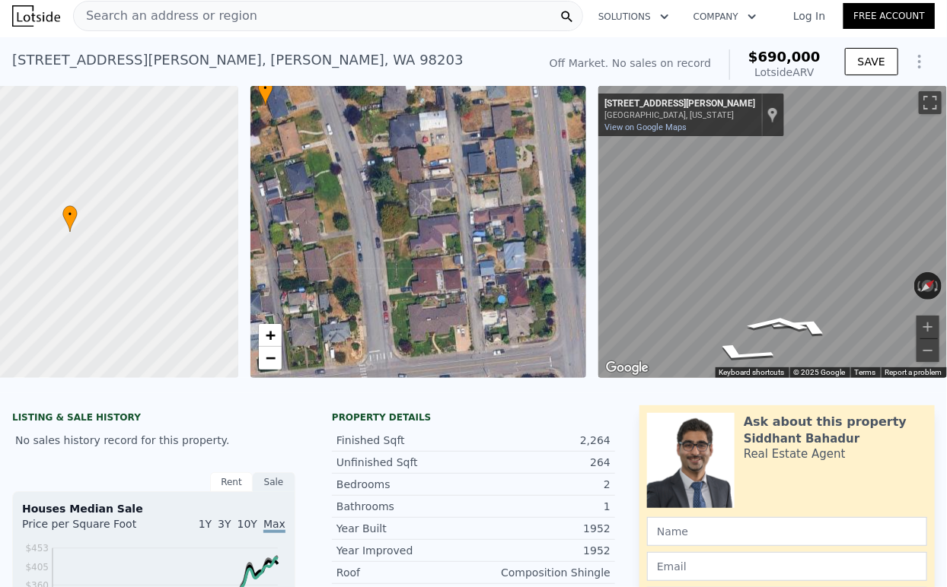
drag, startPoint x: 435, startPoint y: 309, endPoint x: 556, endPoint y: 288, distance: 123.5
click at [555, 289] on div "• + −" at bounding box center [418, 232] width 336 height 292
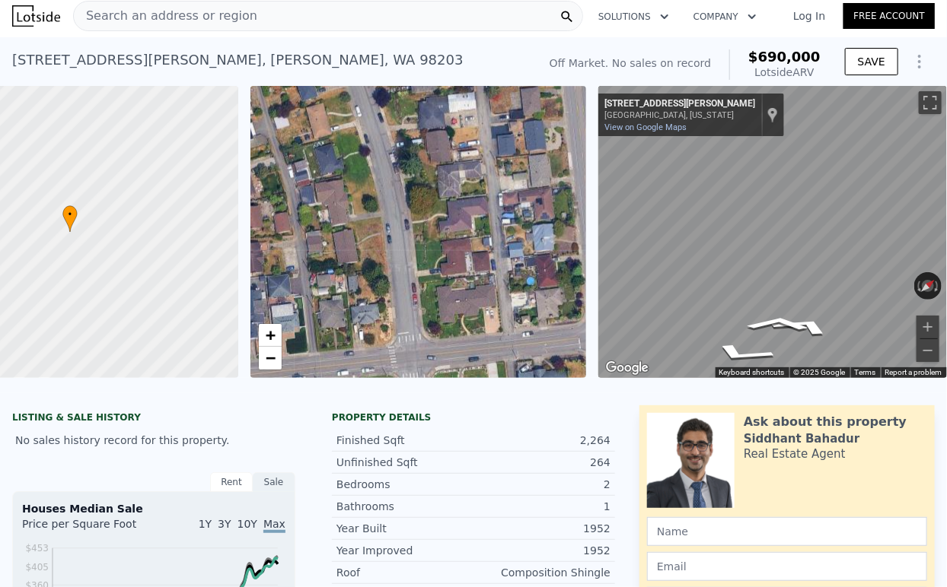
click at [597, 237] on div "• + − • + − ← Move left → Move right ↑ Move up ↓ Move down + Zoom in - Zoom out…" at bounding box center [473, 232] width 947 height 292
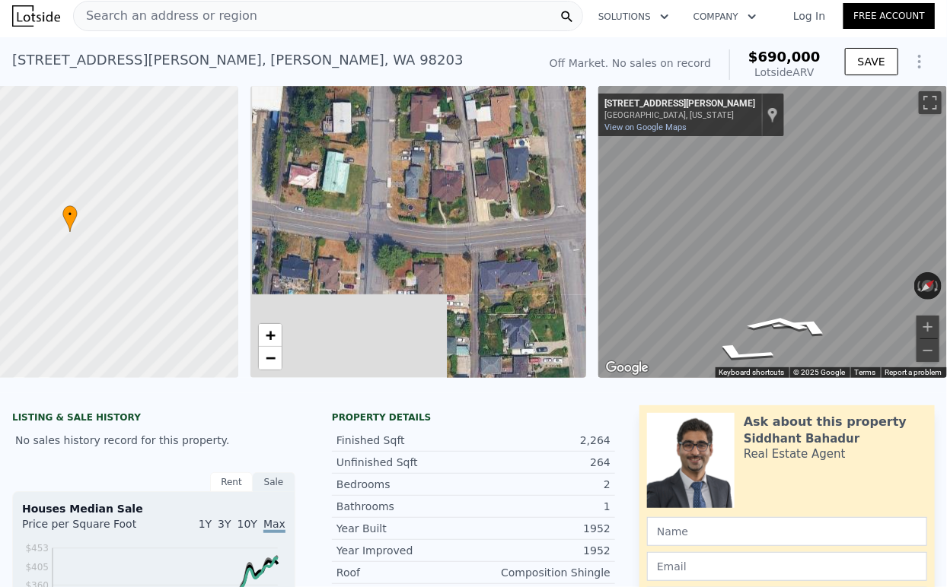
drag, startPoint x: 396, startPoint y: 263, endPoint x: 566, endPoint y: 184, distance: 187.6
click at [566, 184] on div "• + −" at bounding box center [418, 232] width 336 height 292
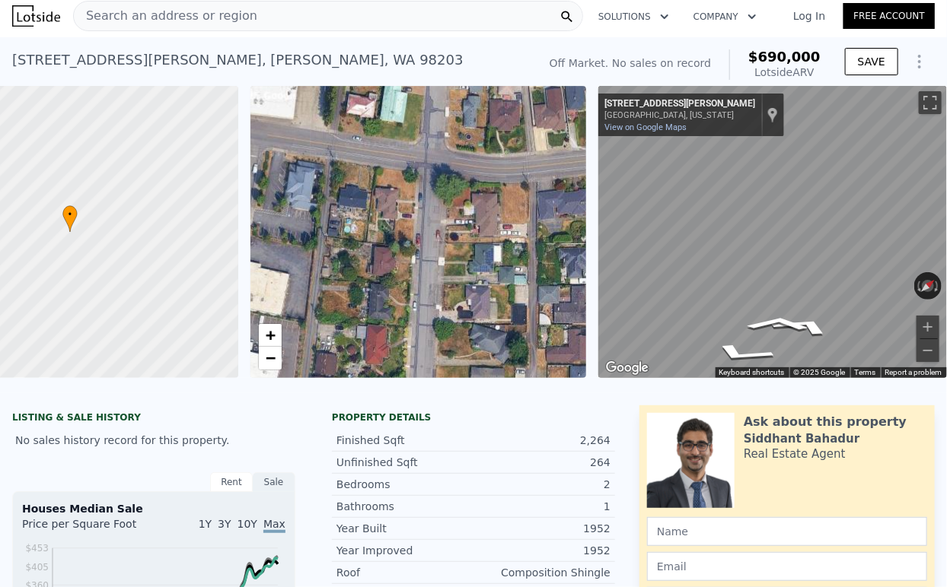
drag, startPoint x: 471, startPoint y: 298, endPoint x: 544, endPoint y: 212, distance: 112.8
click at [544, 212] on div "• + −" at bounding box center [418, 232] width 336 height 292
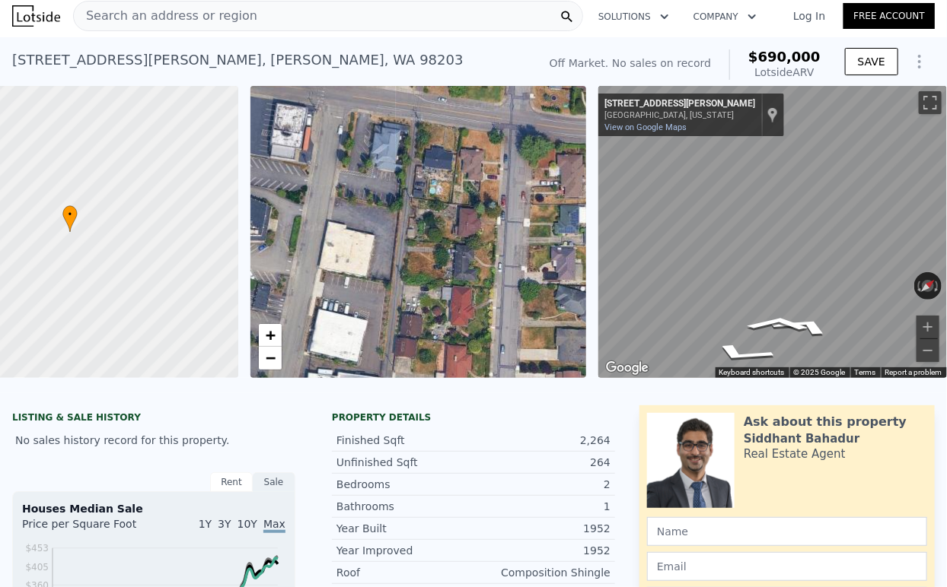
click at [615, 190] on div "• + − • + − ← Move left → Move right ↑ Move up ↓ Move down + Zoom in - Zoom out…" at bounding box center [473, 232] width 947 height 292
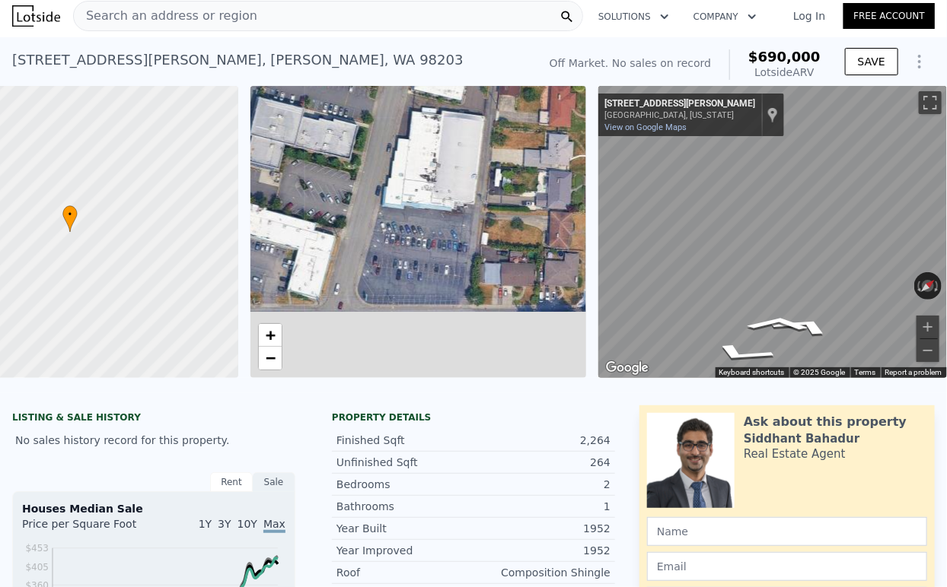
drag, startPoint x: 505, startPoint y: 307, endPoint x: 528, endPoint y: 99, distance: 209.1
click at [528, 99] on div "• + −" at bounding box center [418, 232] width 336 height 292
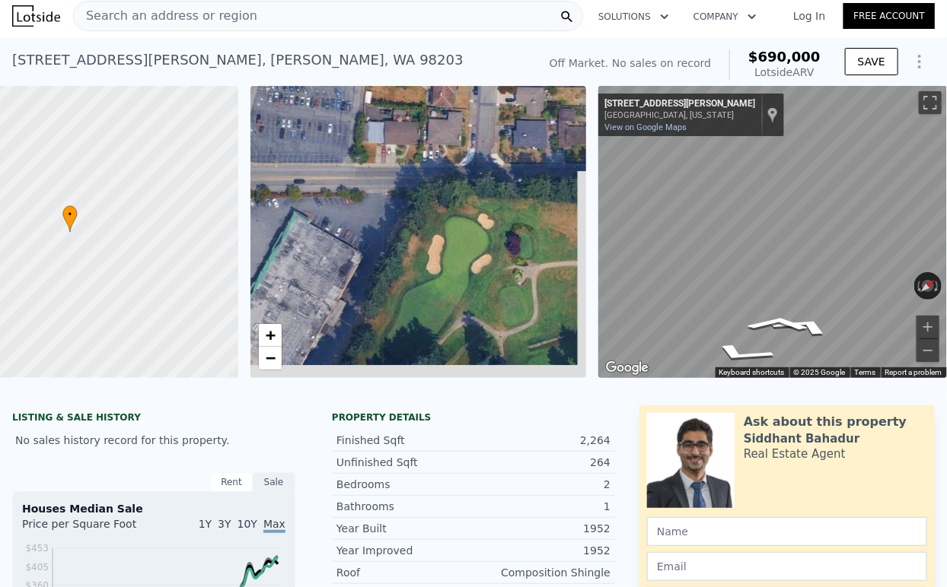
drag, startPoint x: 508, startPoint y: 212, endPoint x: 361, endPoint y: 95, distance: 187.4
click at [361, 95] on div "• + −" at bounding box center [418, 232] width 336 height 292
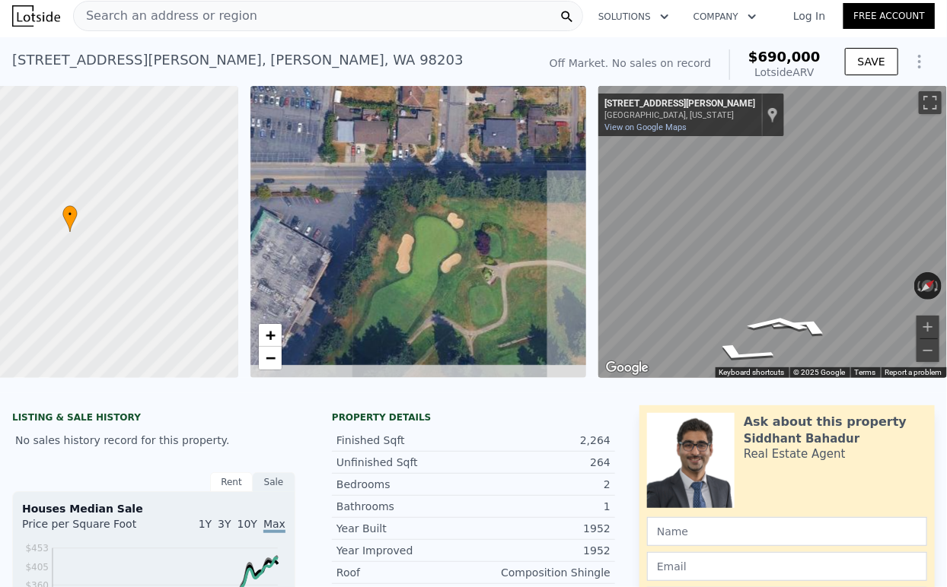
click at [323, 212] on div "• + −" at bounding box center [418, 232] width 336 height 292
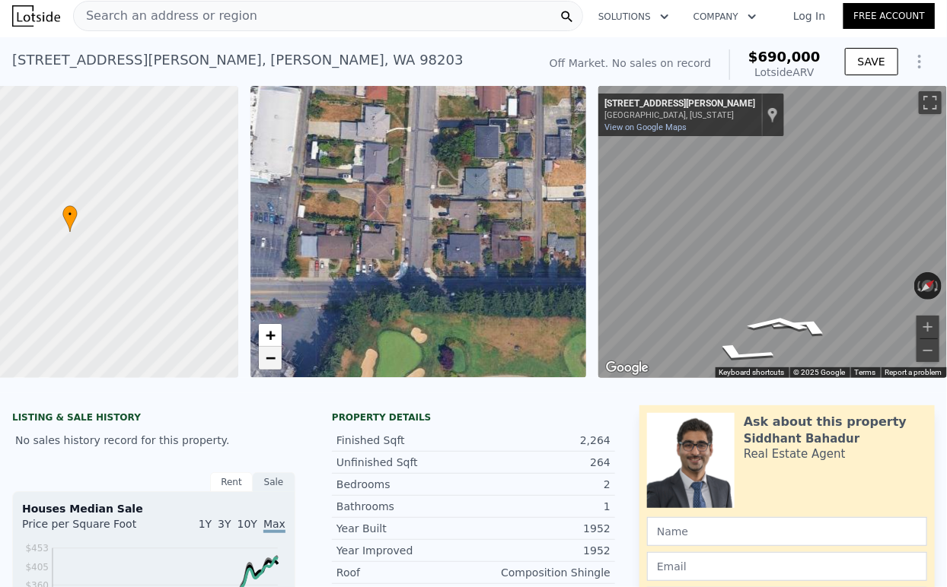
click at [265, 355] on span "−" at bounding box center [270, 358] width 10 height 19
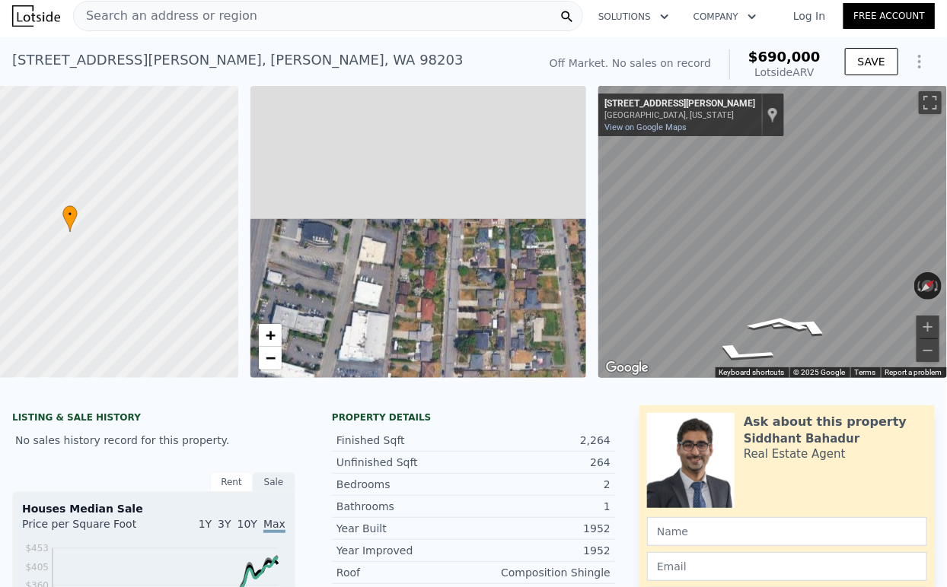
drag, startPoint x: 395, startPoint y: 328, endPoint x: 390, endPoint y: 384, distance: 56.5
click at [391, 378] on div "• + − • + − ← Move left → Move right ↑ Move up ↓ Move down + Zoom in - Zoom out…" at bounding box center [473, 232] width 947 height 292
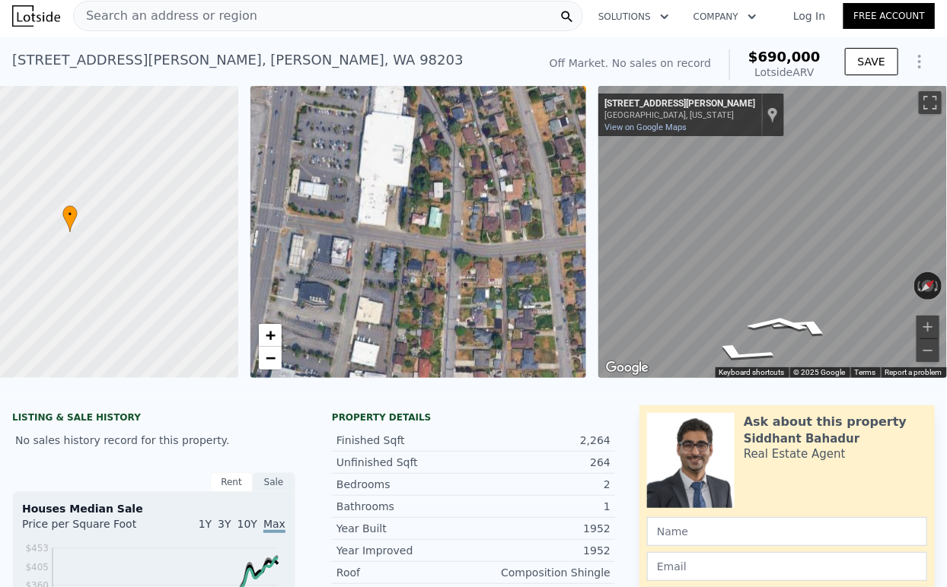
drag, startPoint x: 413, startPoint y: 224, endPoint x: 414, endPoint y: 278, distance: 54.0
click at [414, 278] on div "• + −" at bounding box center [418, 232] width 336 height 292
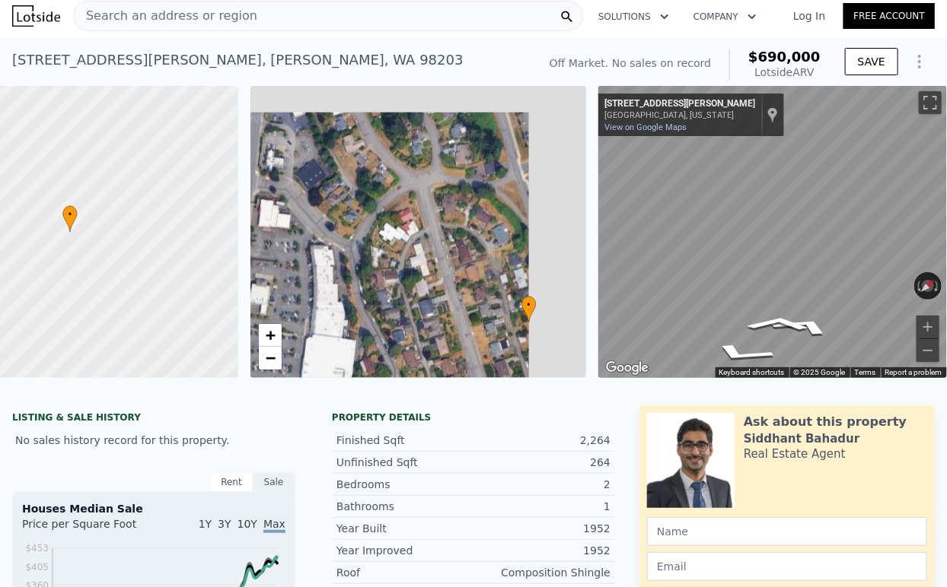
drag, startPoint x: 414, startPoint y: 224, endPoint x: 355, endPoint y: 441, distance: 225.6
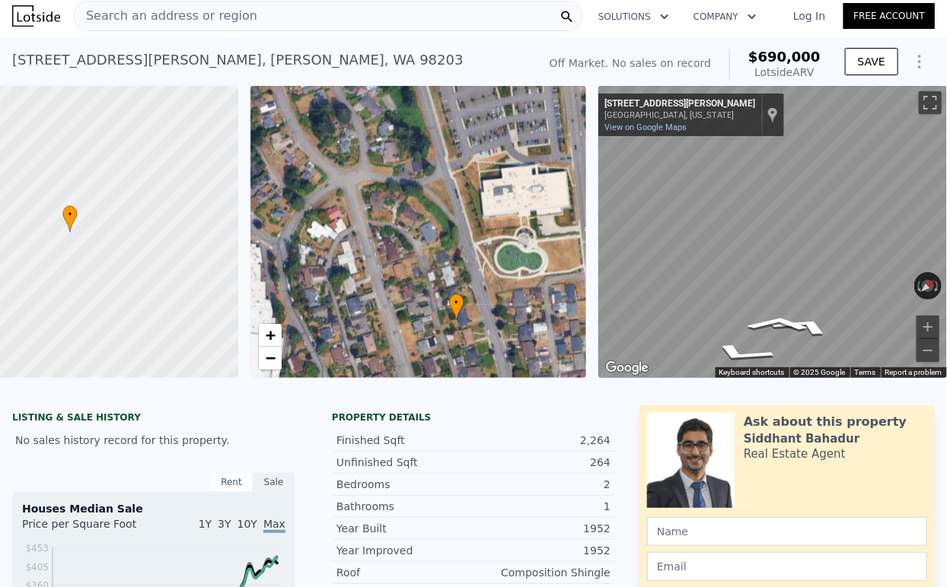
drag, startPoint x: 476, startPoint y: 328, endPoint x: 405, endPoint y: 326, distance: 71.6
click at [405, 326] on div "• + −" at bounding box center [418, 232] width 336 height 292
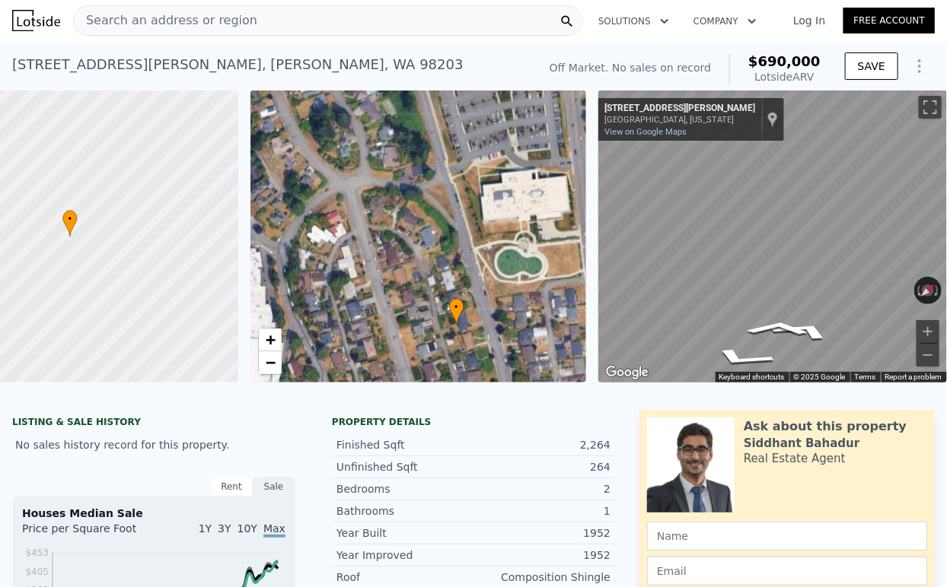
scroll to position [0, 0]
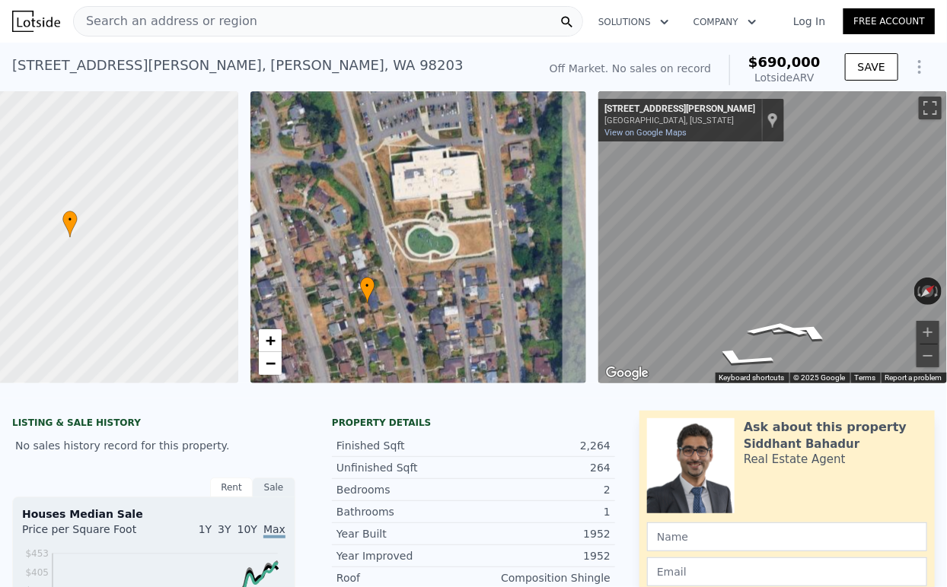
drag, startPoint x: 429, startPoint y: 173, endPoint x: 339, endPoint y: 138, distance: 96.1
click at [339, 138] on div "• + −" at bounding box center [418, 237] width 336 height 292
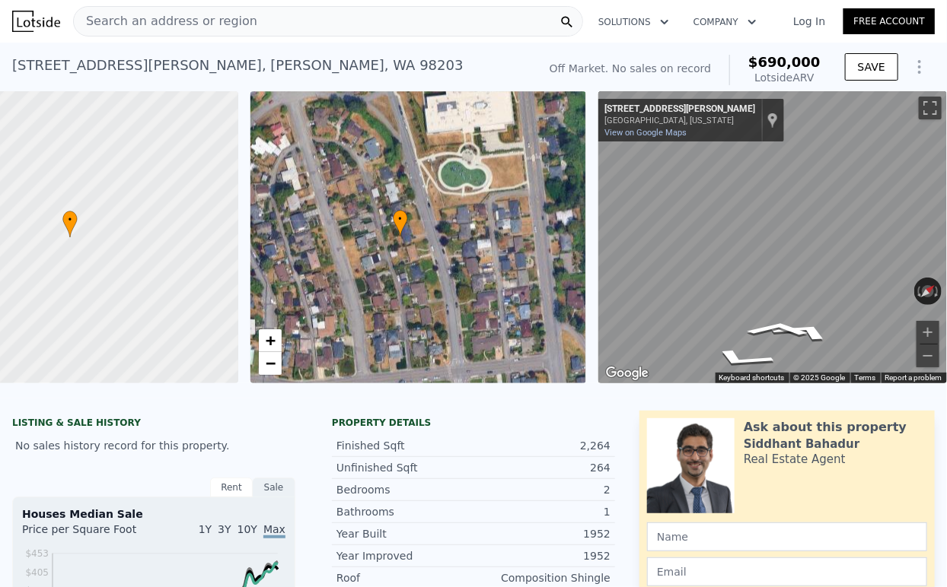
drag, startPoint x: 335, startPoint y: 317, endPoint x: 368, endPoint y: 263, distance: 62.9
click at [368, 263] on div "• + −" at bounding box center [418, 237] width 336 height 292
click at [265, 345] on span "+" at bounding box center [270, 340] width 10 height 19
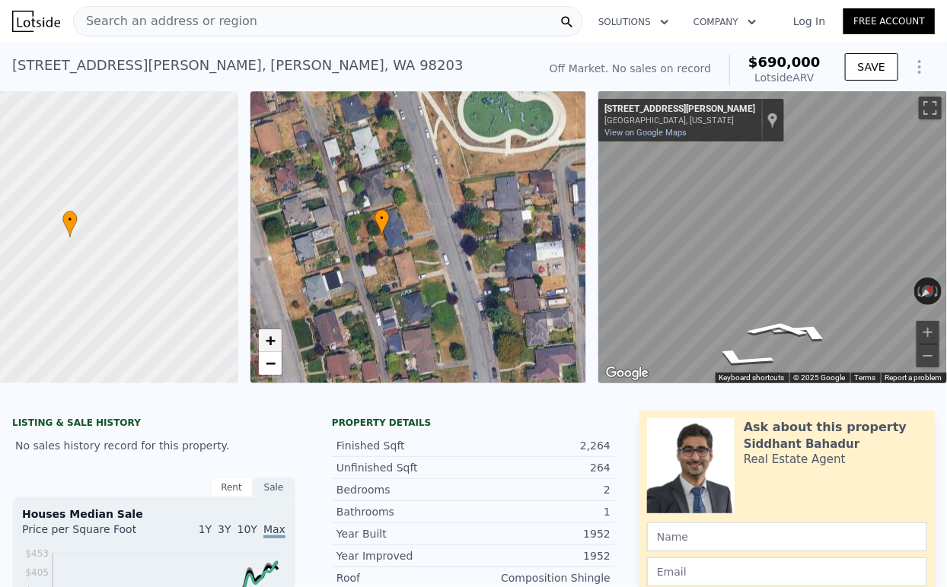
click at [265, 345] on span "+" at bounding box center [270, 340] width 10 height 19
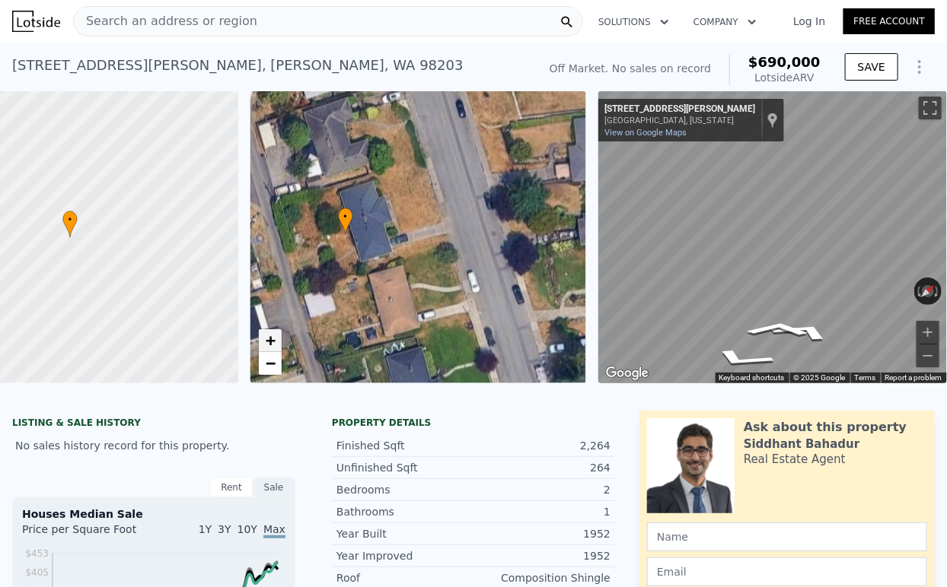
click at [265, 345] on span "+" at bounding box center [270, 340] width 10 height 19
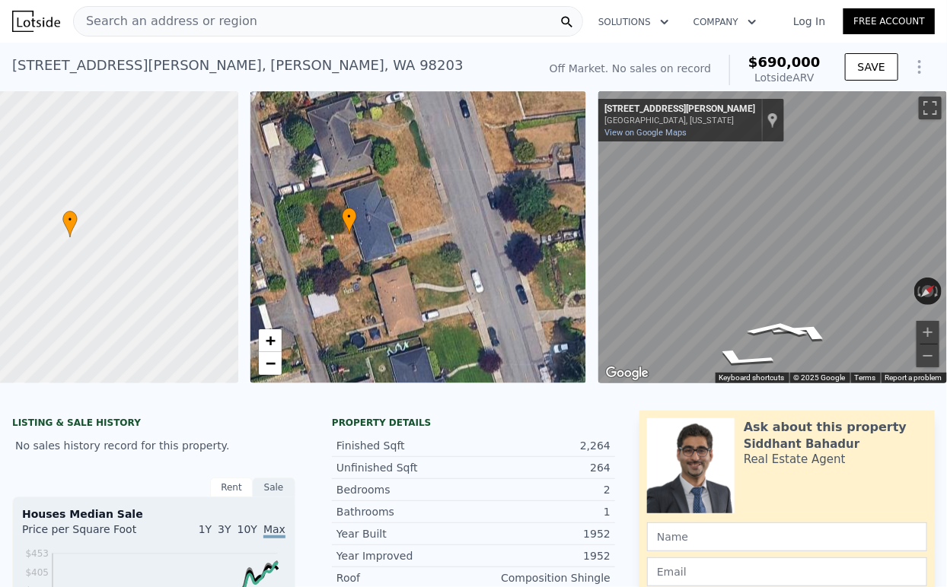
drag, startPoint x: 476, startPoint y: 224, endPoint x: 476, endPoint y: 242, distance: 18.3
click at [493, 224] on div "• + −" at bounding box center [418, 237] width 336 height 292
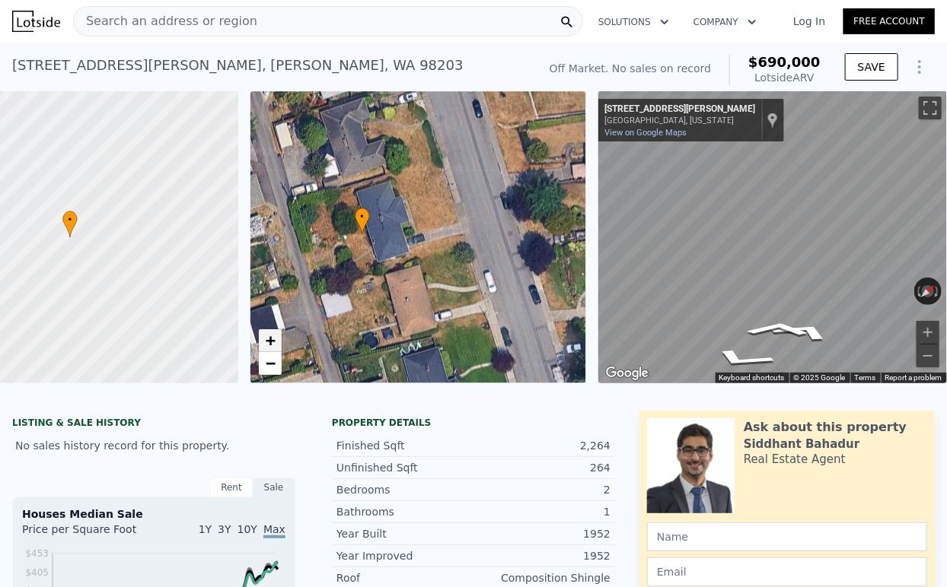
click at [265, 339] on span "+" at bounding box center [270, 340] width 10 height 19
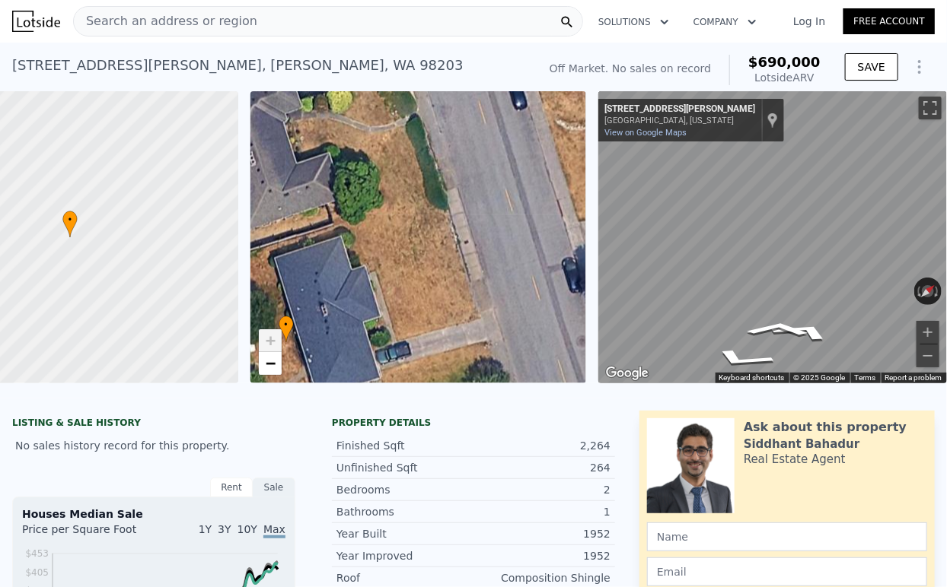
drag, startPoint x: 498, startPoint y: 202, endPoint x: 478, endPoint y: 314, distance: 112.8
click at [478, 314] on div "• + −" at bounding box center [418, 237] width 336 height 292
click at [265, 366] on span "−" at bounding box center [270, 363] width 10 height 19
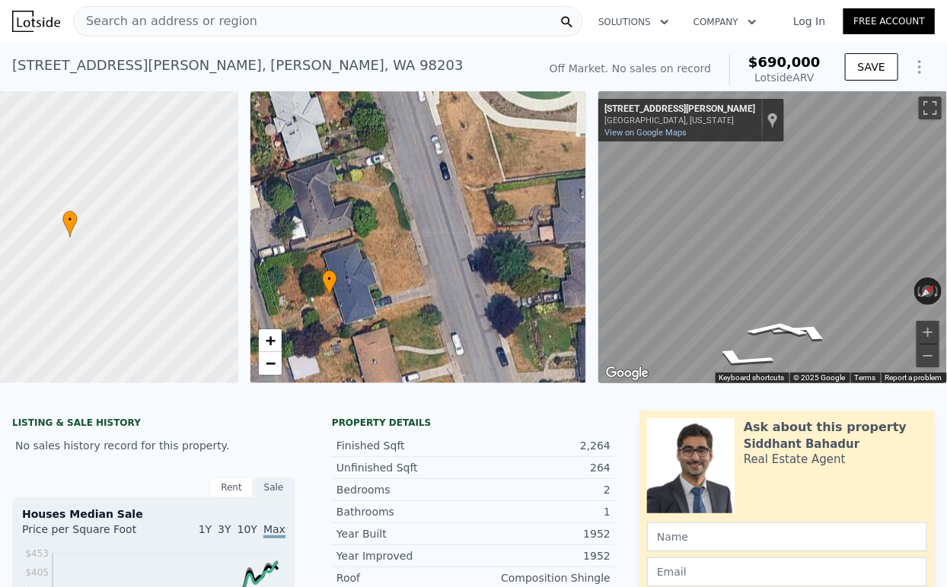
click at [415, 290] on div "• + −" at bounding box center [418, 237] width 336 height 292
click at [430, 18] on div "Search an address or region" at bounding box center [328, 21] width 510 height 30
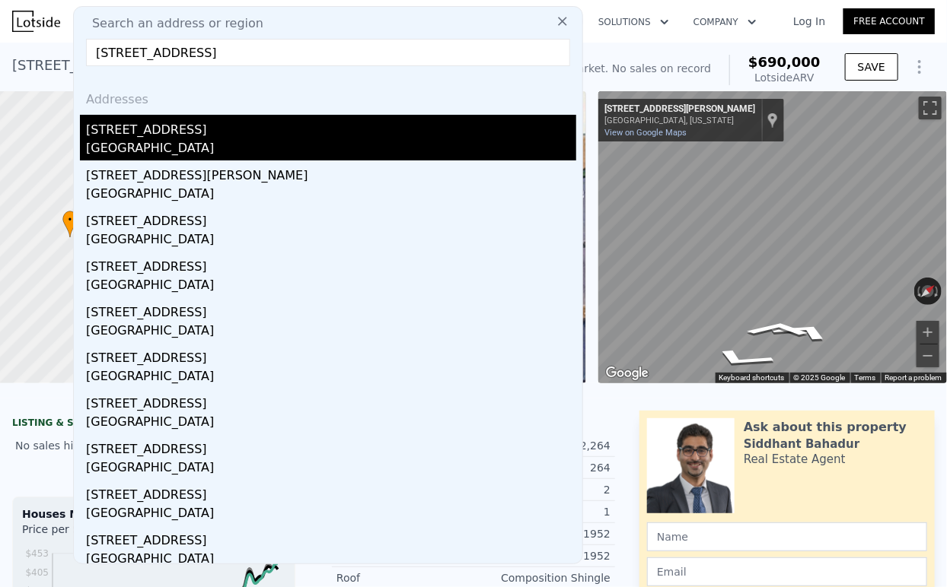
type input "[STREET_ADDRESS]"
click at [196, 136] on div "[STREET_ADDRESS]" at bounding box center [331, 127] width 490 height 24
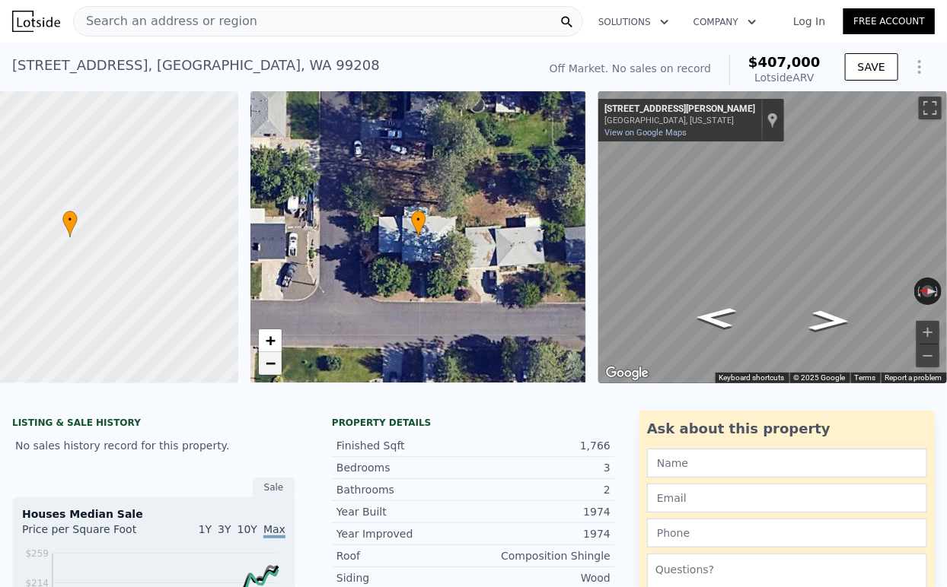
click at [265, 369] on span "−" at bounding box center [270, 363] width 10 height 19
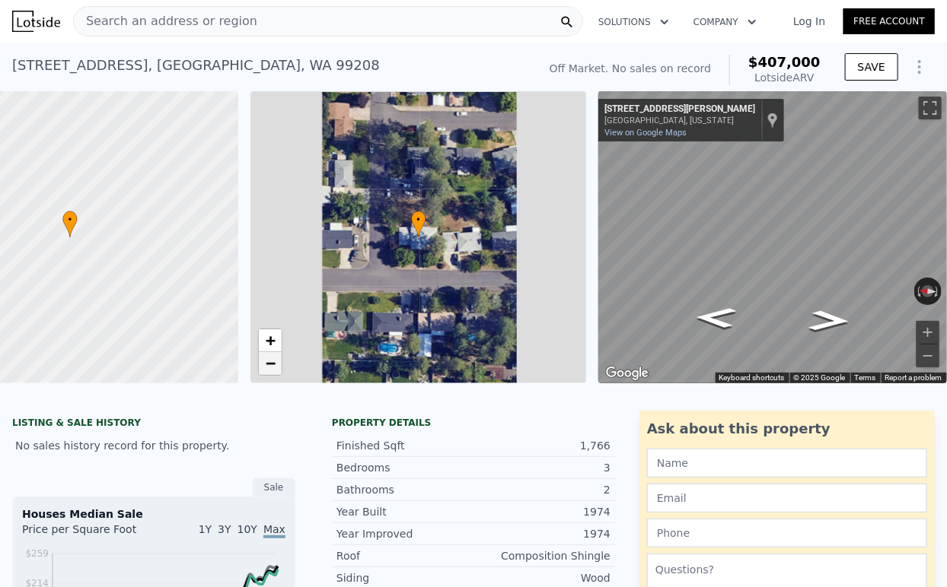
click at [265, 369] on span "−" at bounding box center [270, 363] width 10 height 19
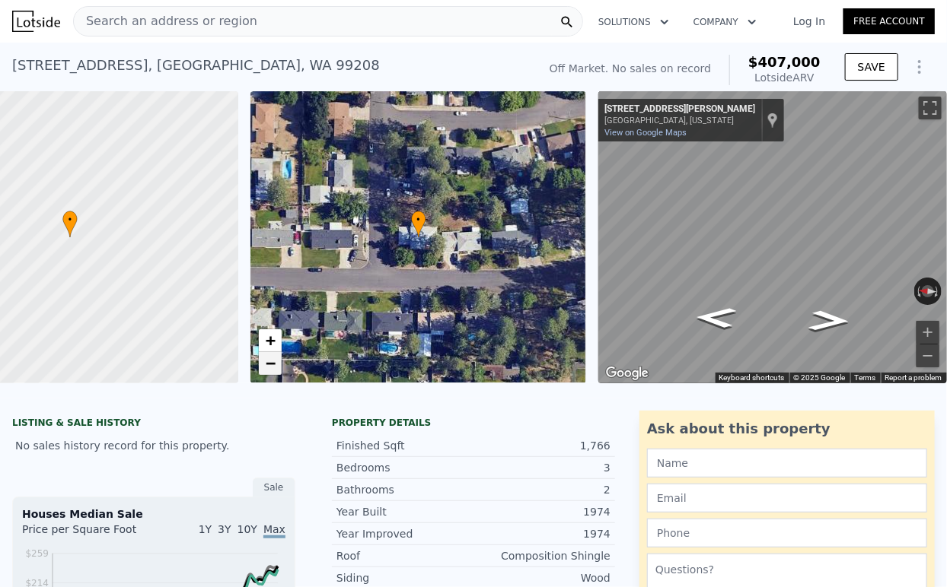
click at [265, 369] on span "−" at bounding box center [270, 363] width 10 height 19
